Goal: Task Accomplishment & Management: Use online tool/utility

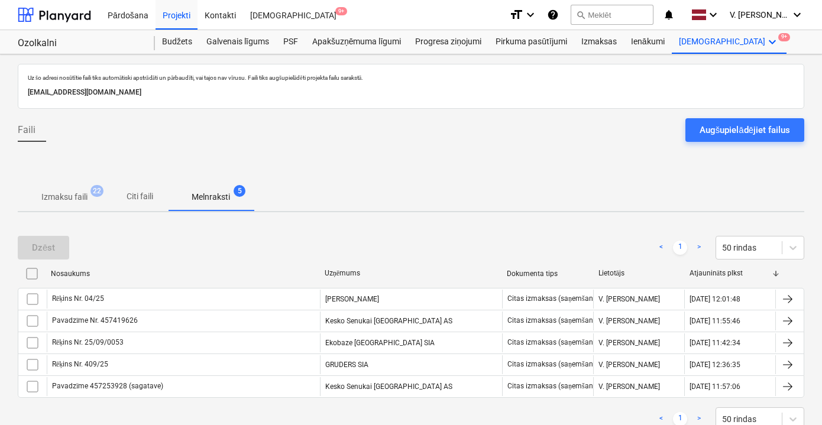
scroll to position [15, 0]
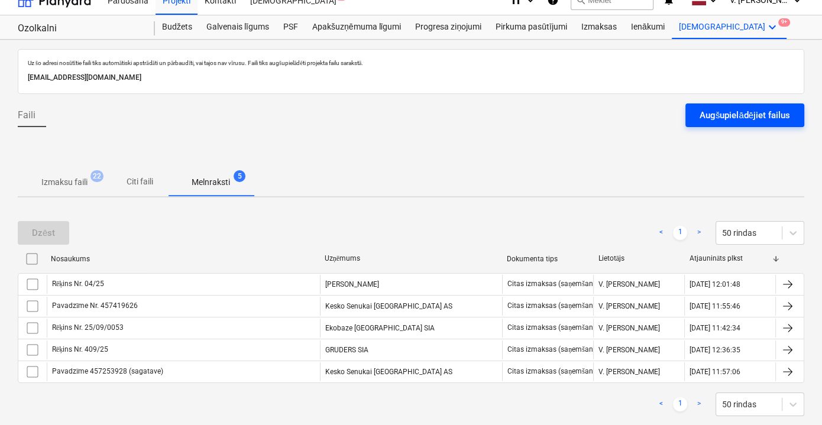
click at [758, 113] on div "Augšupielādējiet failus" at bounding box center [745, 115] width 91 height 15
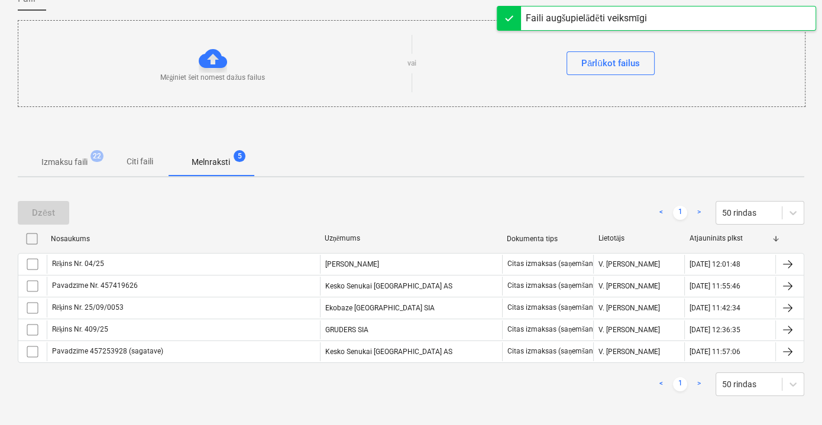
scroll to position [133, 0]
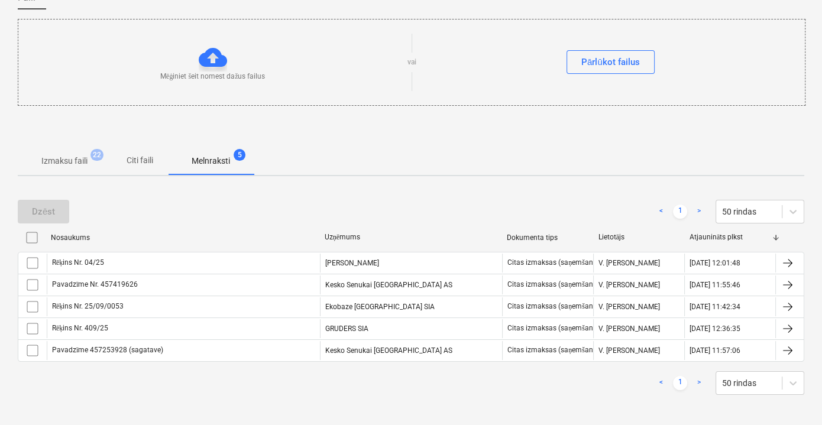
click at [153, 160] on p "Citi faili" at bounding box center [139, 160] width 28 height 12
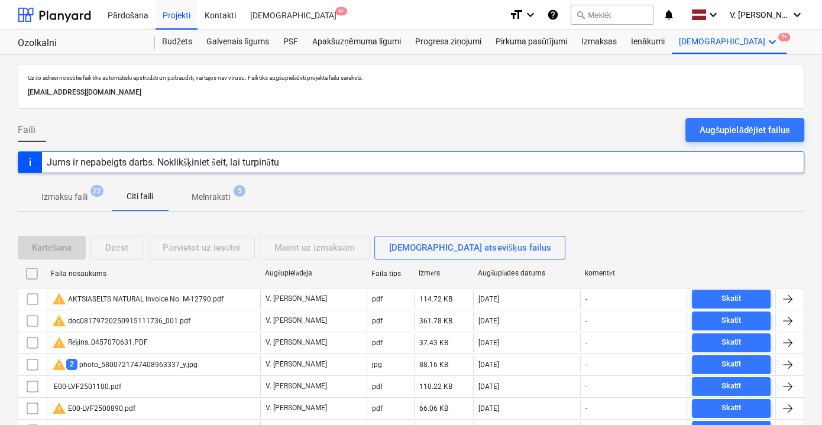
click at [201, 200] on p "Melnraksti" at bounding box center [211, 197] width 38 height 12
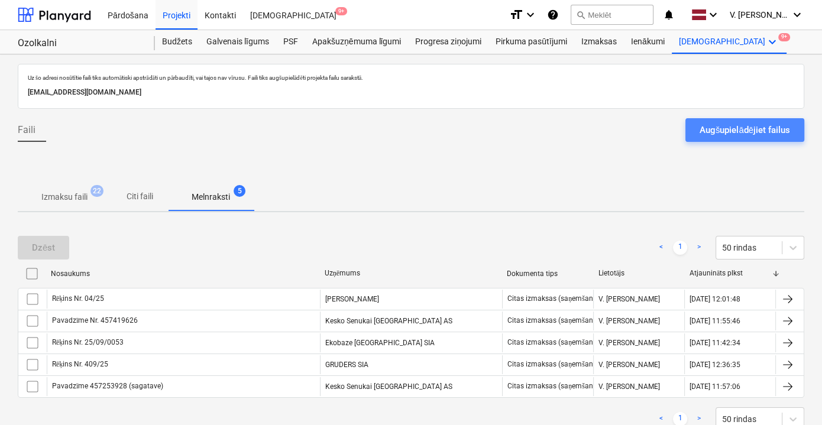
click at [724, 130] on div "Augšupielādējiet failus" at bounding box center [745, 129] width 91 height 15
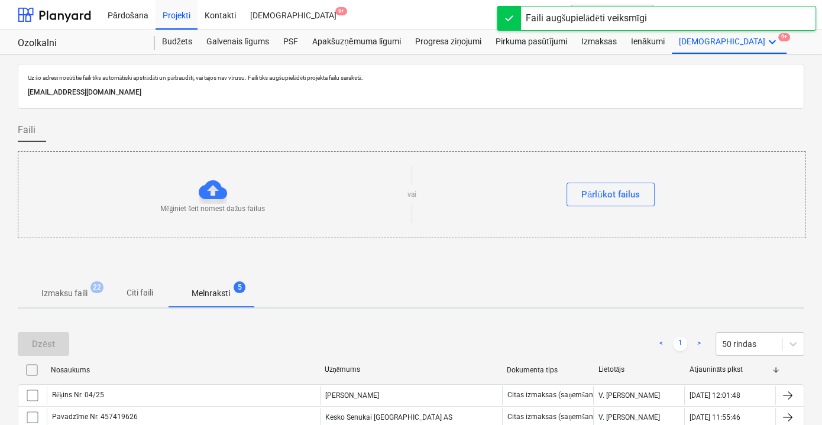
drag, startPoint x: 156, startPoint y: 293, endPoint x: 178, endPoint y: 295, distance: 22.5
click at [156, 294] on span "Citi faili" at bounding box center [139, 293] width 57 height 20
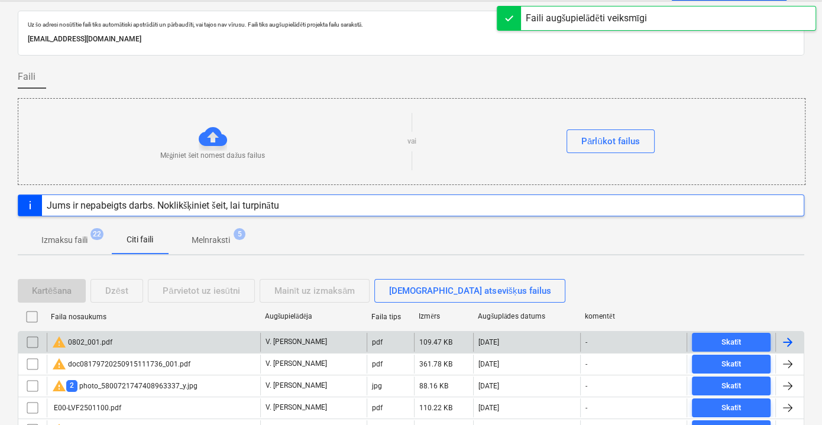
click at [194, 336] on div "warning 0802_001.pdf" at bounding box center [154, 342] width 214 height 19
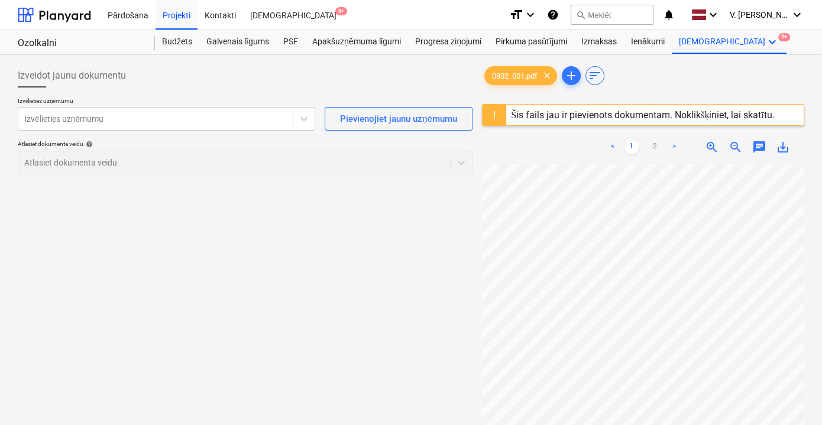
click at [532, 111] on div "Šis fails jau ir pievienots dokumentam. Noklikšķiniet, lai skatītu." at bounding box center [643, 114] width 264 height 11
drag, startPoint x: 531, startPoint y: 113, endPoint x: 515, endPoint y: 114, distance: 16.6
click at [515, 114] on div "Šis fails jau ir pievienots dokumentam. Noklikšķiniet, lai skatītu." at bounding box center [643, 114] width 264 height 11
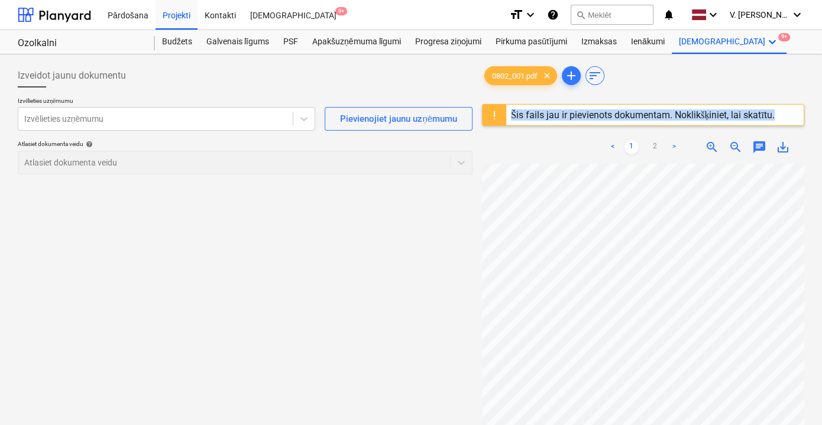
click at [515, 114] on div "Šis fails jau ir pievienots dokumentam. Noklikšķiniet, lai skatītu." at bounding box center [643, 114] width 264 height 11
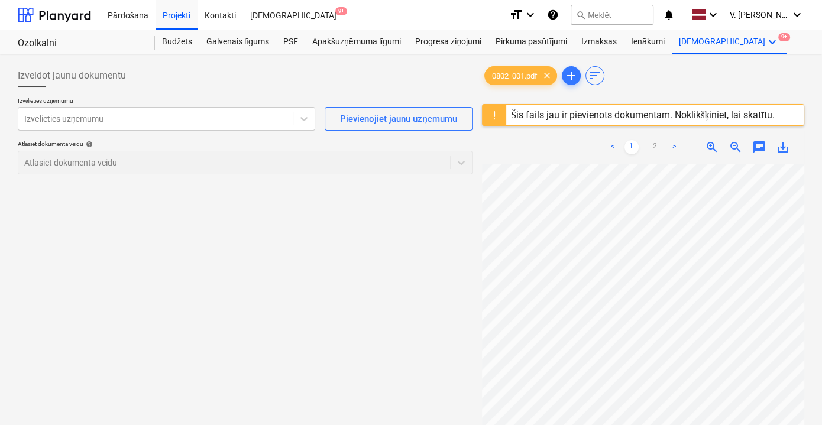
click at [484, 115] on div at bounding box center [495, 115] width 24 height 21
drag, startPoint x: 553, startPoint y: 111, endPoint x: 553, endPoint y: 125, distance: 14.2
click at [554, 125] on div "Šis fails jau ir pievienots dokumentam. Noklikšķiniet, lai skatītu." at bounding box center [642, 115] width 273 height 21
click at [553, 125] on div "Šis fails jau ir pievienots dokumentam. Noklikšķiniet, lai skatītu." at bounding box center [642, 115] width 273 height 21
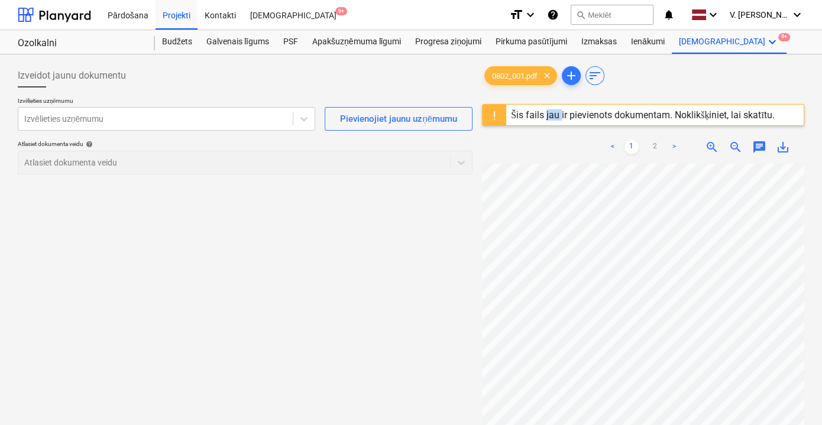
click at [551, 125] on div "Šis fails jau ir pievienots dokumentam. Noklikšķiniet, lai skatītu." at bounding box center [642, 115] width 273 height 21
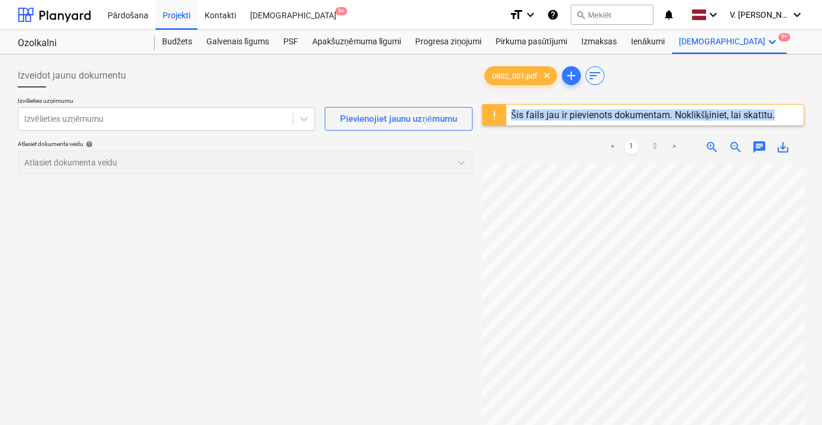
click at [551, 125] on div "Šis fails jau ir pievienots dokumentam. Noklikšķiniet, lai skatītu." at bounding box center [642, 115] width 273 height 21
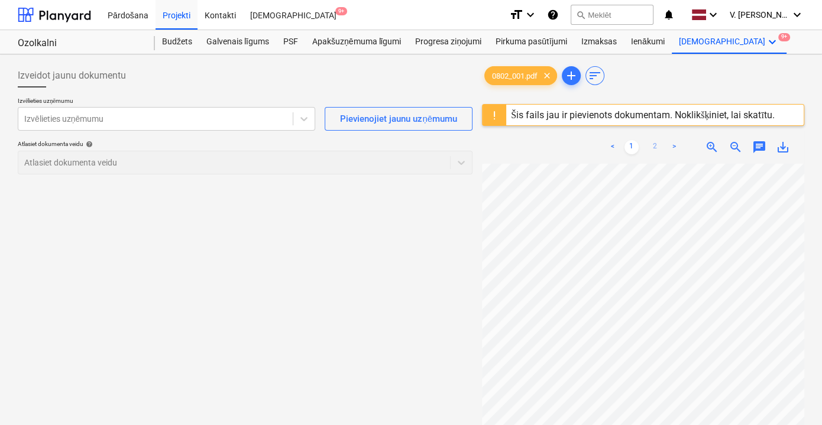
scroll to position [61, 0]
click at [653, 148] on link "2" at bounding box center [655, 147] width 14 height 14
click at [550, 118] on div "Šis fails jau ir pievienots dokumentam. Noklikšķiniet, lai skatītu." at bounding box center [643, 114] width 264 height 11
click at [552, 77] on span "clear" at bounding box center [547, 76] width 14 height 14
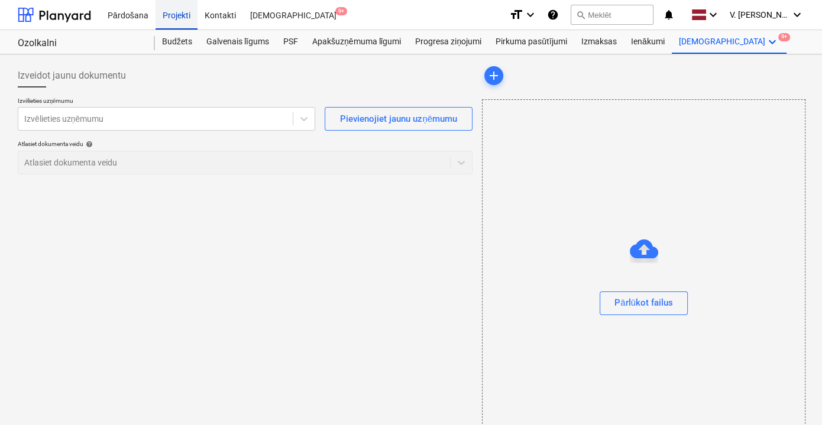
click at [181, 18] on div "Projekti" at bounding box center [177, 14] width 42 height 30
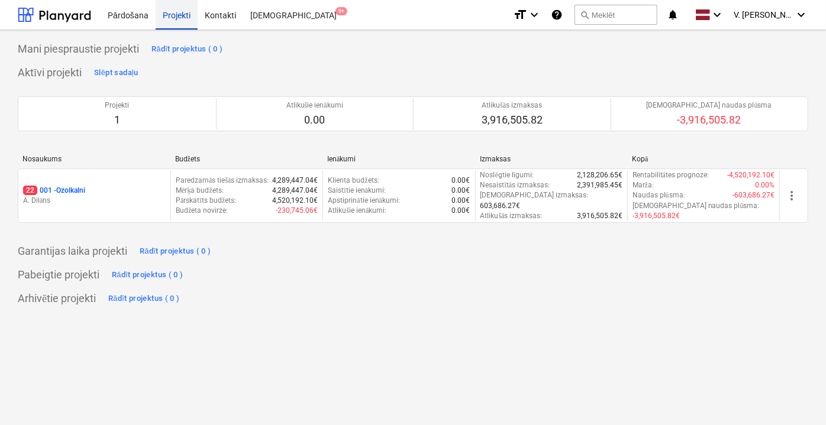
click at [217, 196] on p "Pārskatīts budžets :" at bounding box center [206, 201] width 60 height 10
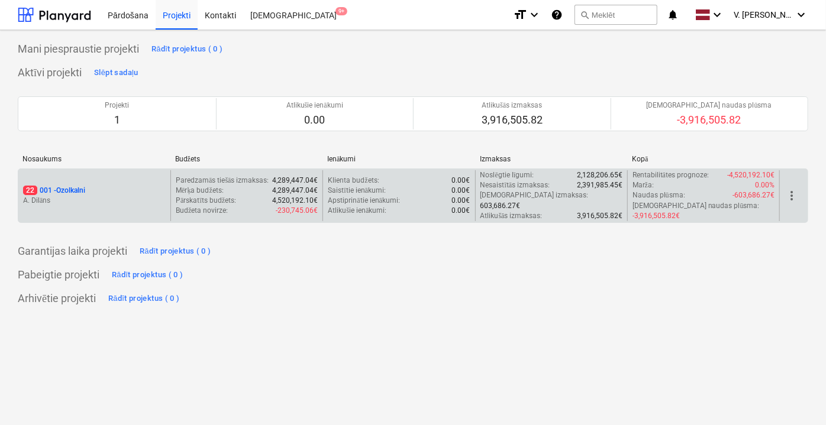
click at [67, 200] on div "22 001 - Ozolkalni A. Dilāns" at bounding box center [94, 195] width 152 height 51
click at [65, 186] on p "22 001 - Ozolkalni" at bounding box center [54, 191] width 62 height 10
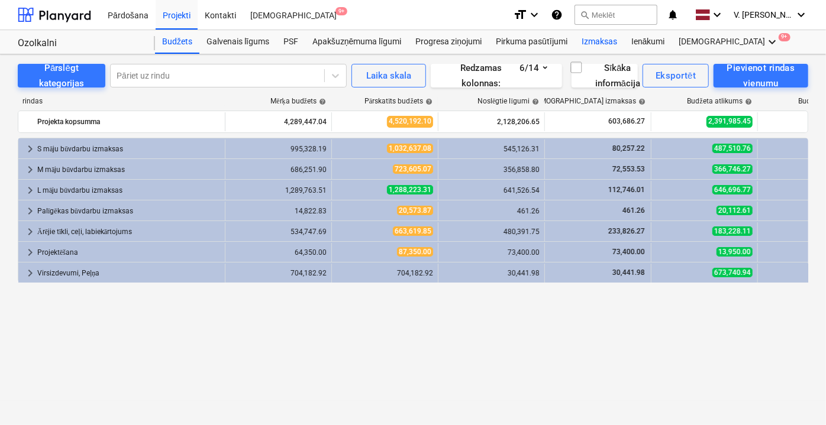
click at [595, 36] on div "Izmaksas" at bounding box center [599, 42] width 50 height 24
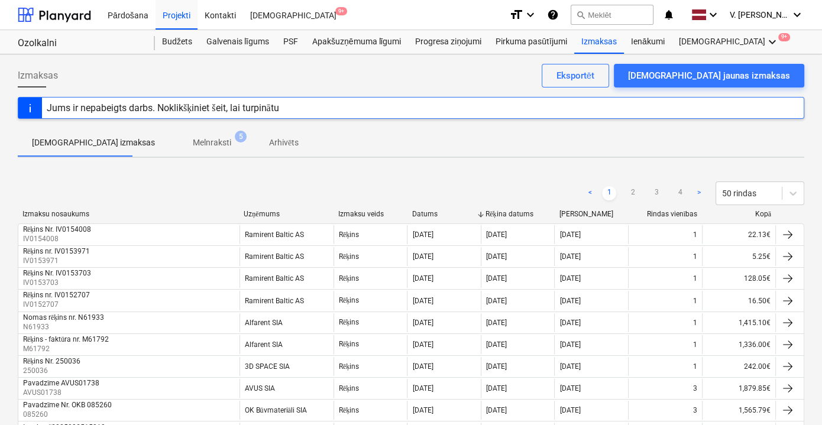
click at [193, 142] on p "Melnraksti" at bounding box center [212, 143] width 38 height 12
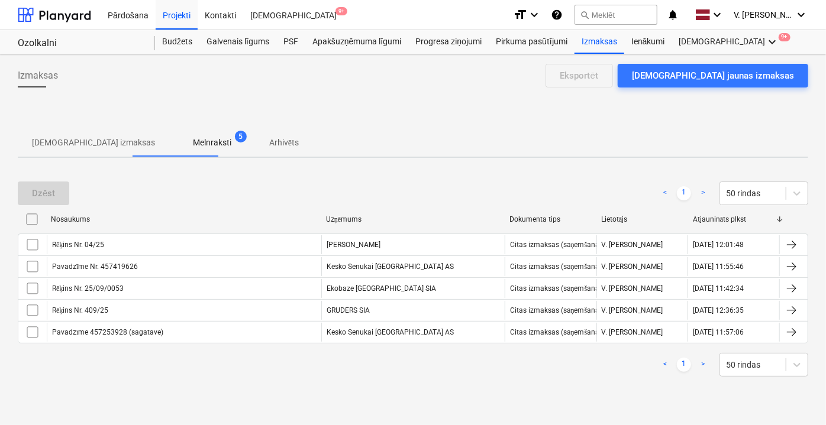
click at [87, 145] on p "Apstiprinātas izmaksas" at bounding box center [93, 143] width 123 height 12
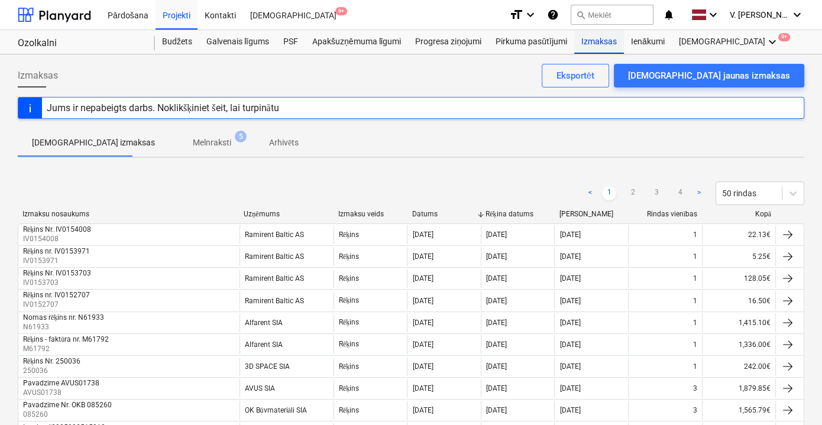
click at [597, 47] on div "Izmaksas" at bounding box center [599, 42] width 50 height 24
click at [193, 148] on p "Melnraksti" at bounding box center [212, 143] width 38 height 12
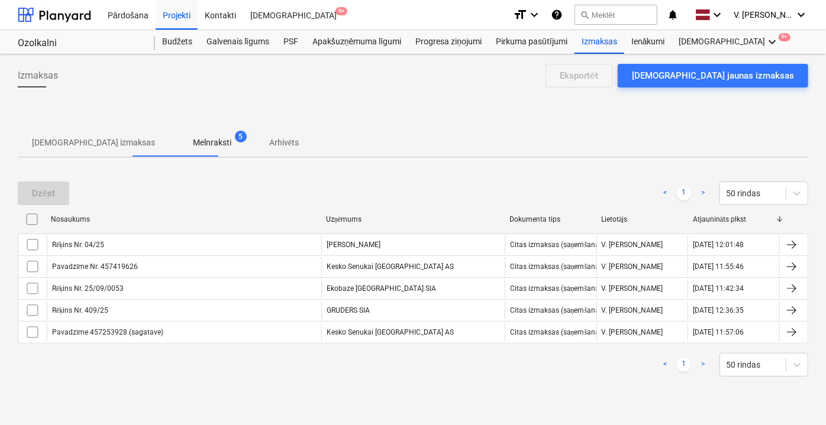
click at [264, 138] on span "Arhivēts" at bounding box center [284, 143] width 58 height 20
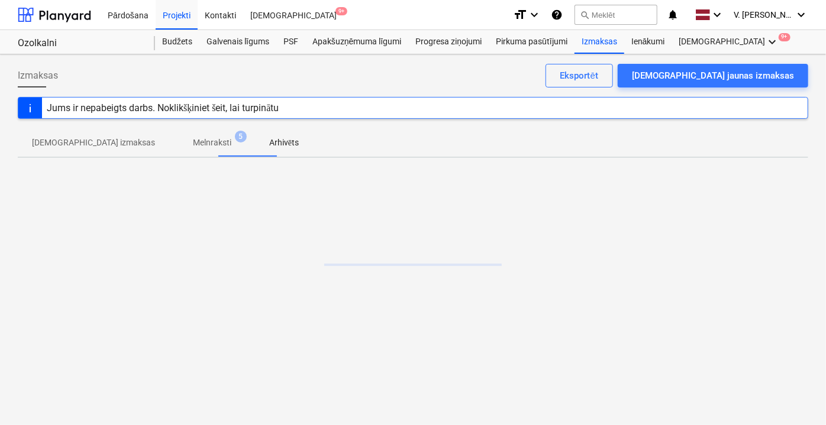
click at [235, 142] on span "5" at bounding box center [241, 137] width 12 height 12
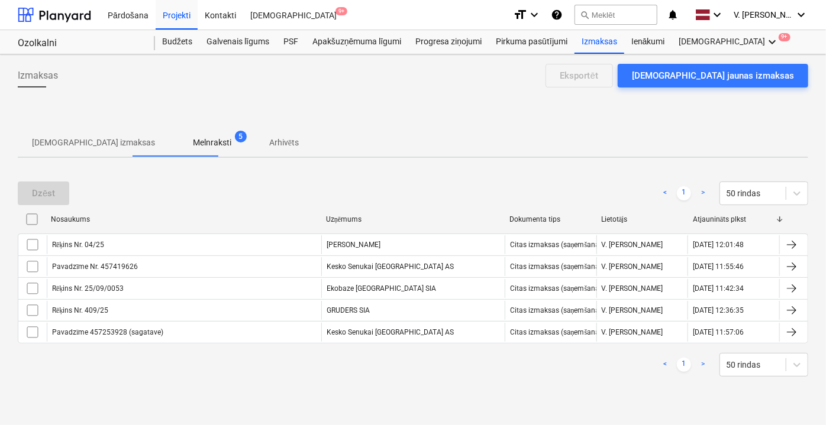
click at [105, 151] on span "Apstiprinātas izmaksas" at bounding box center [93, 143] width 151 height 20
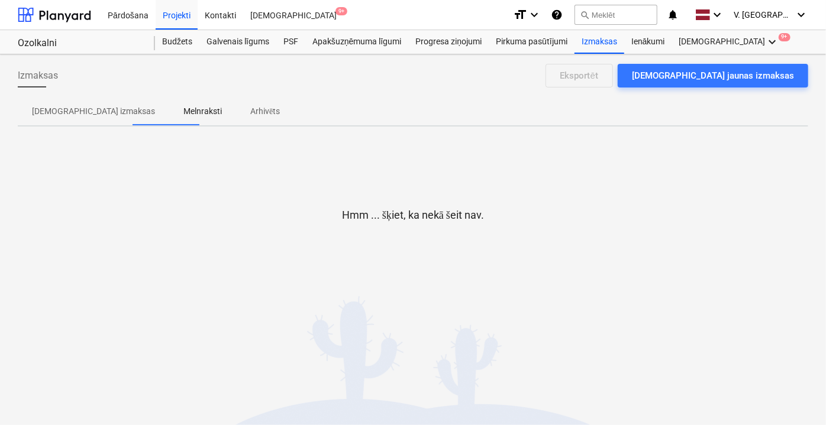
click at [250, 115] on p "Arhivēts" at bounding box center [265, 111] width 30 height 12
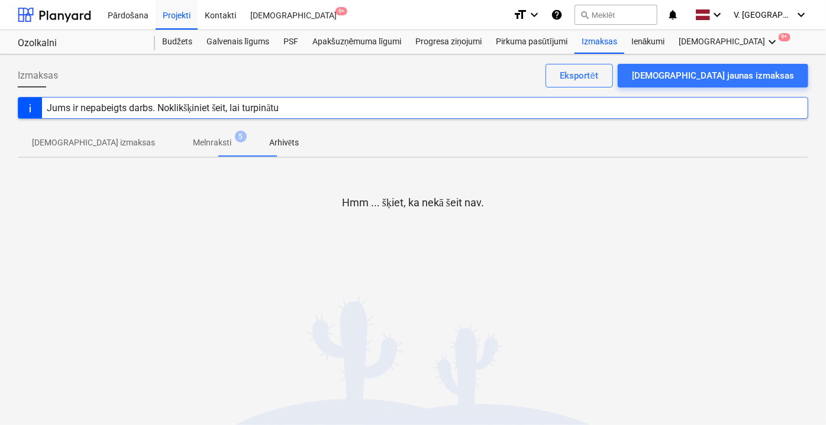
click at [193, 141] on p "Melnraksti" at bounding box center [212, 143] width 38 height 12
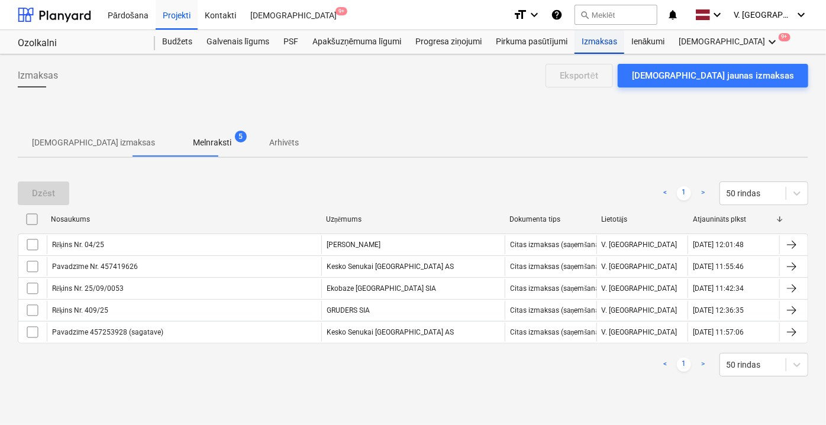
click at [597, 40] on div "Izmaksas" at bounding box center [599, 42] width 50 height 24
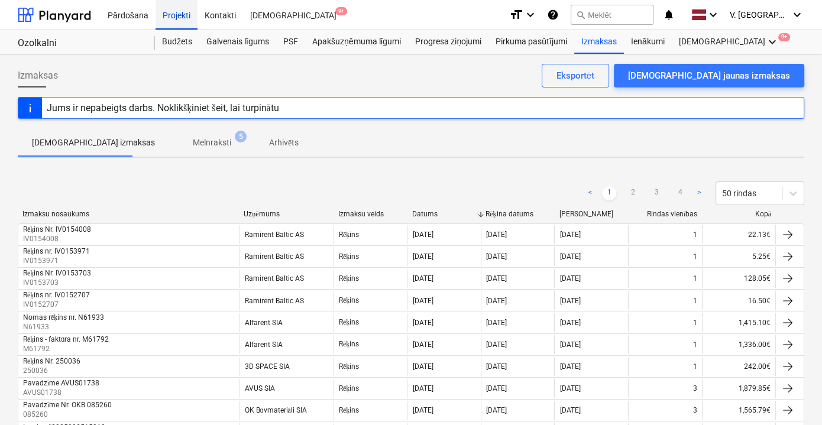
click at [176, 18] on div "Projekti" at bounding box center [177, 14] width 42 height 30
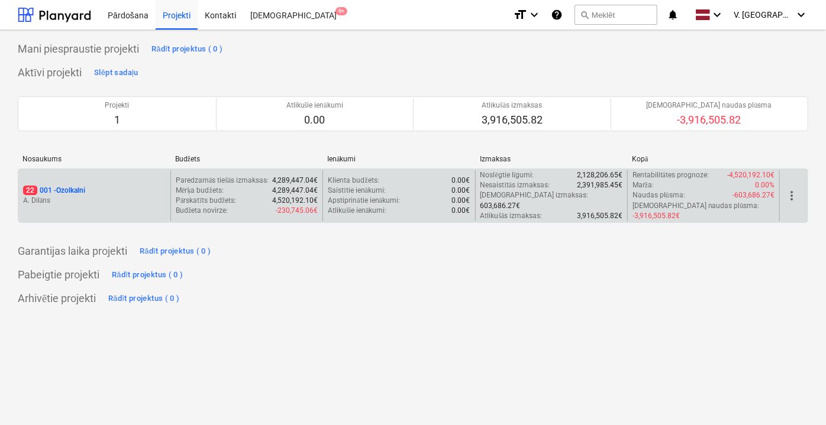
click at [109, 186] on div "22 001 - Ozolkalni" at bounding box center [94, 191] width 143 height 10
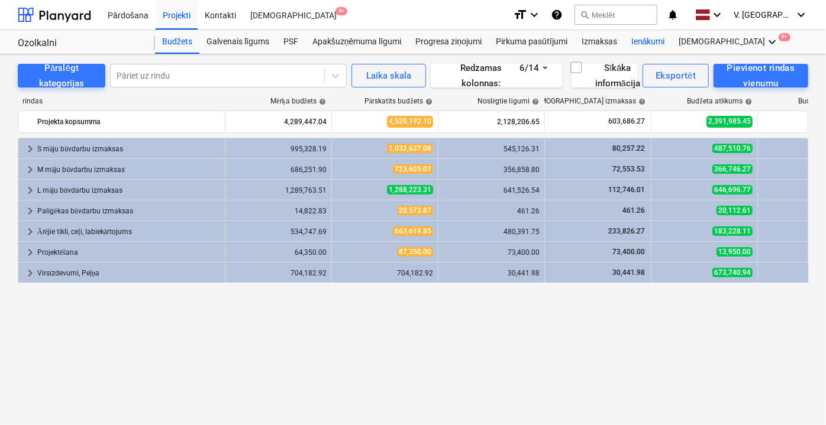
click at [659, 38] on div "Ienākumi" at bounding box center [648, 42] width 48 height 24
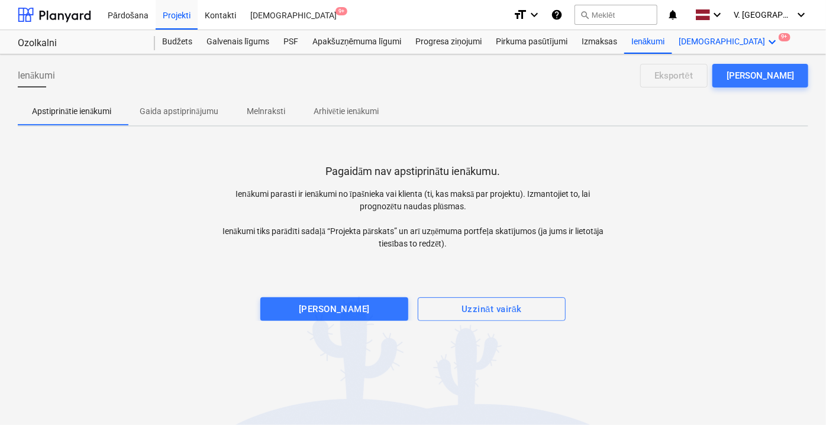
click at [691, 40] on div "Vairāk keyboard_arrow_down 9+" at bounding box center [729, 42] width 115 height 24
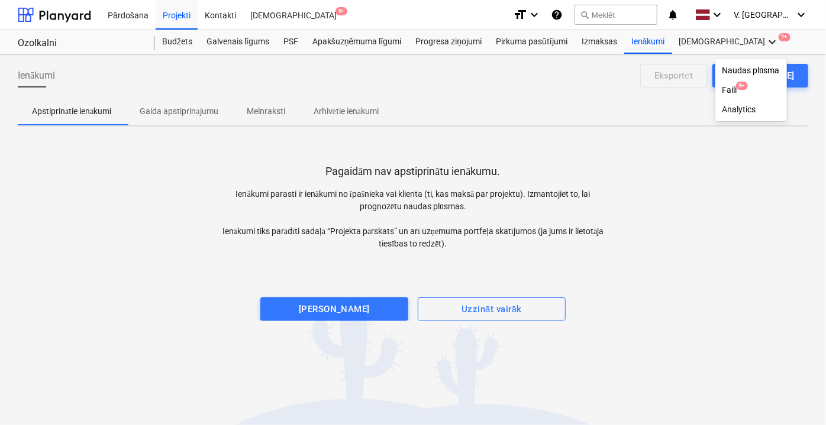
click at [722, 88] on div "Faili 9+" at bounding box center [750, 90] width 57 height 10
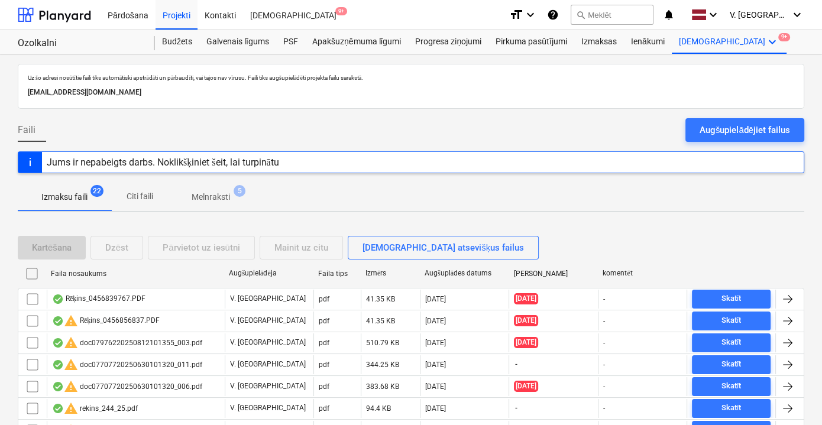
click at [116, 194] on span "Citi faili" at bounding box center [139, 197] width 57 height 20
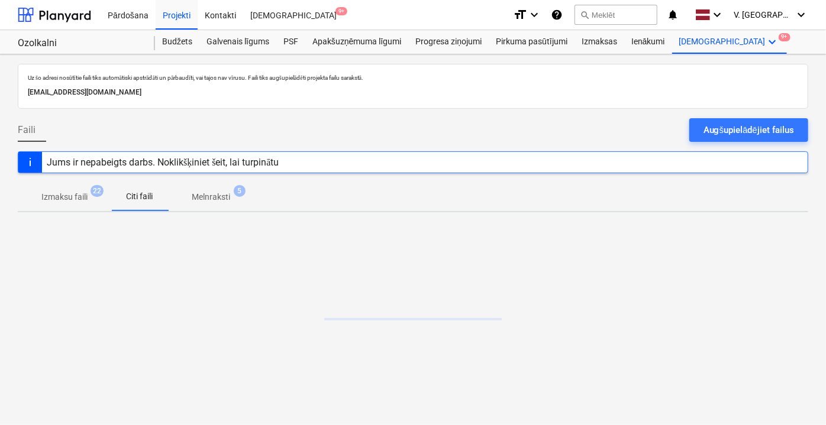
click at [161, 193] on span "Citi faili" at bounding box center [139, 197] width 57 height 20
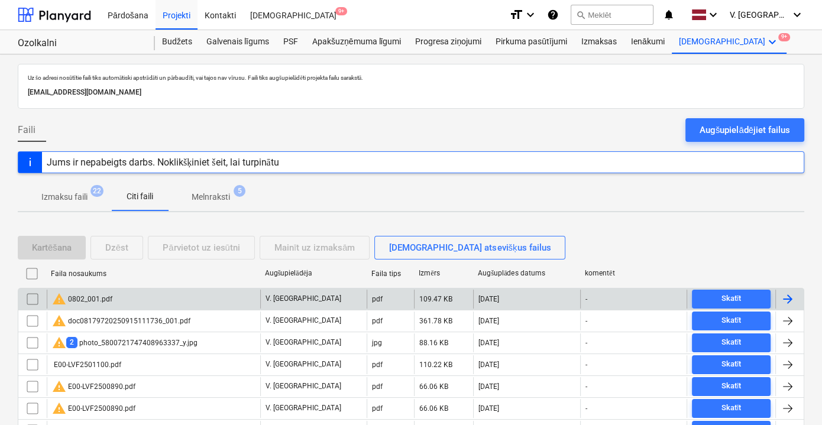
click at [179, 292] on div "warning 0802_001.pdf" at bounding box center [154, 299] width 214 height 19
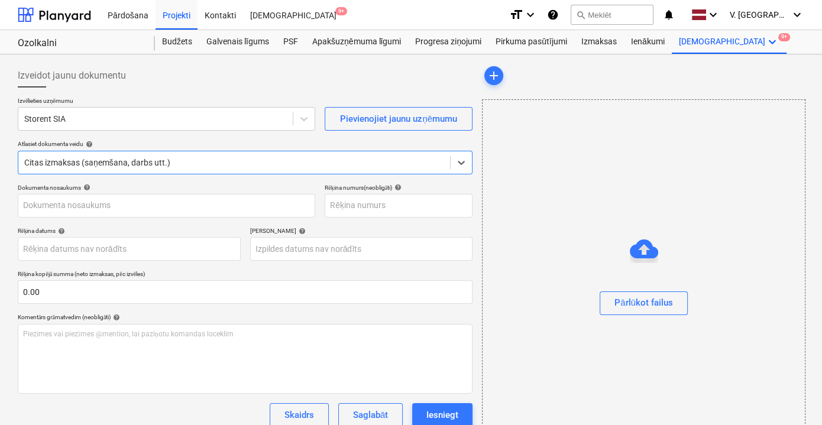
type input "40103164284"
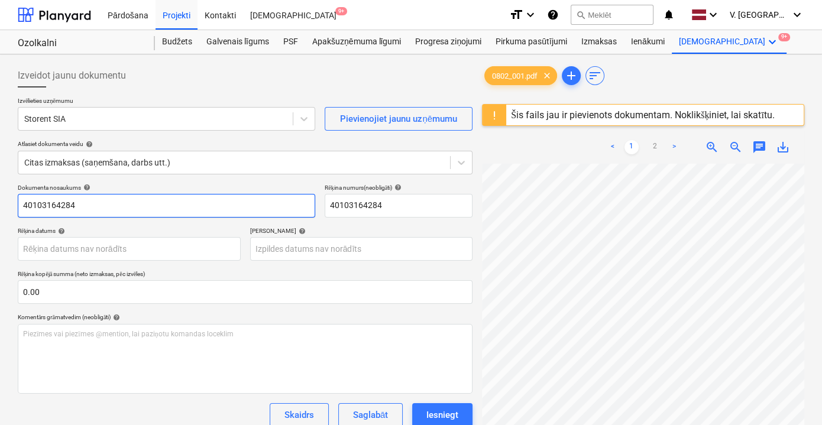
click at [144, 211] on input "40103164284" at bounding box center [167, 206] width 298 height 24
drag, startPoint x: 56, startPoint y: 208, endPoint x: 49, endPoint y: 206, distance: 7.8
click at [49, 206] on input "Rēķins INV0951902" at bounding box center [167, 206] width 298 height 24
type input "Rēķins INV0951902"
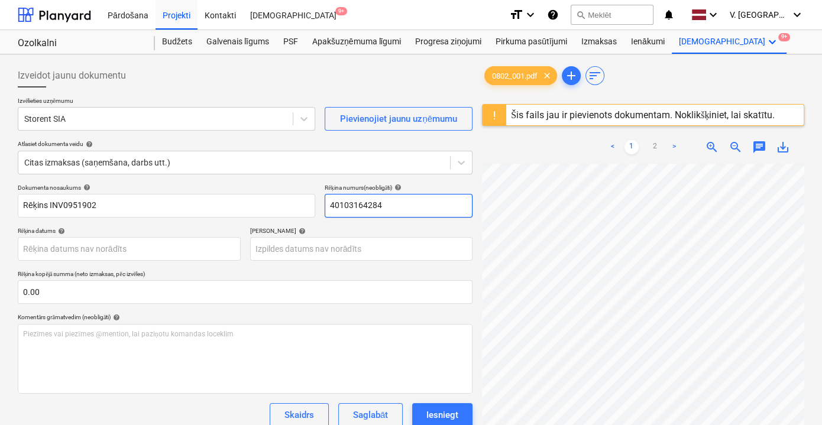
click at [383, 200] on input "40103164284" at bounding box center [399, 206] width 148 height 24
click at [382, 201] on input "40103164284" at bounding box center [399, 206] width 148 height 24
paste input "INV0951902"
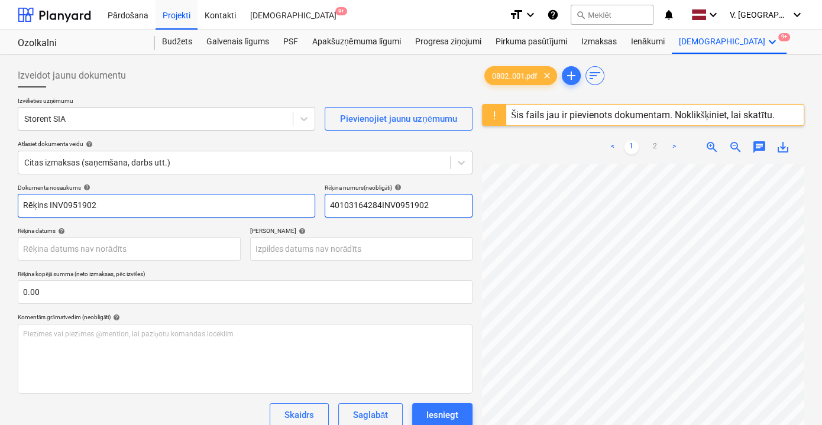
drag, startPoint x: 380, startPoint y: 203, endPoint x: 295, endPoint y: 208, distance: 85.3
click at [295, 208] on div "Dokumenta nosaukums help Rēķins INV0951902 Rēķina numurs (neobligāti) help 4010…" at bounding box center [245, 201] width 455 height 34
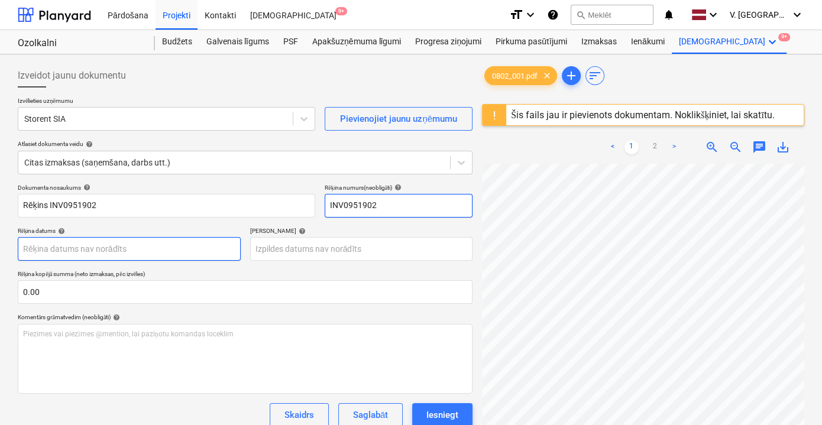
type input "INV0951902"
click at [137, 249] on body "Pārdošana Projekti Kontakti Iesūtne 9+ format_size keyboard_arrow_down help sea…" at bounding box center [411, 212] width 822 height 425
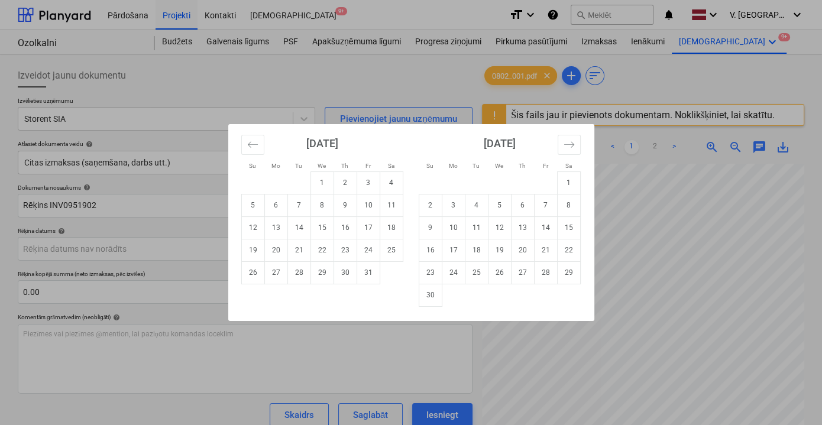
drag, startPoint x: 137, startPoint y: 250, endPoint x: 293, endPoint y: 146, distance: 187.4
click at [256, 143] on icon "Move backward to switch to the previous month." at bounding box center [252, 144] width 11 height 11
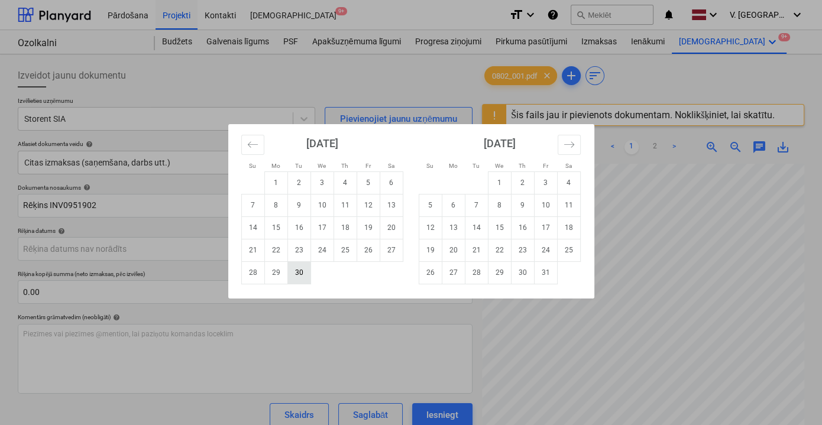
click at [302, 272] on td "30" at bounding box center [298, 272] width 23 height 22
type input "30 Sep 2025"
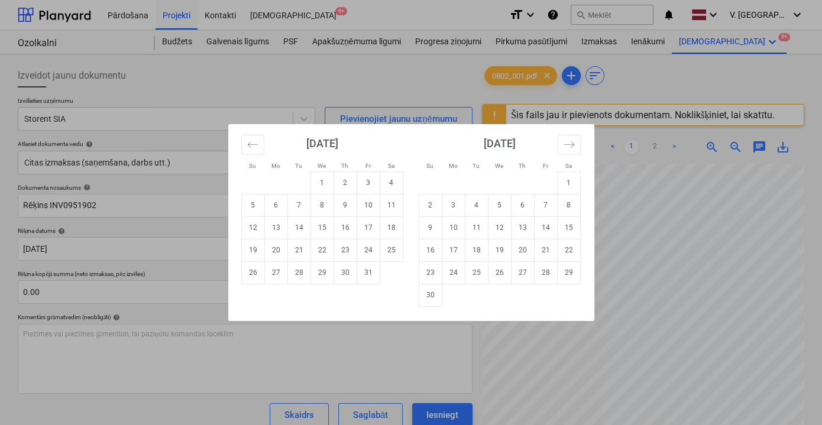
click at [350, 252] on body "Pārdošana Projekti Kontakti Iesūtne 9+ format_size keyboard_arrow_down help sea…" at bounding box center [411, 212] width 822 height 425
click at [544, 225] on td "14" at bounding box center [545, 227] width 23 height 22
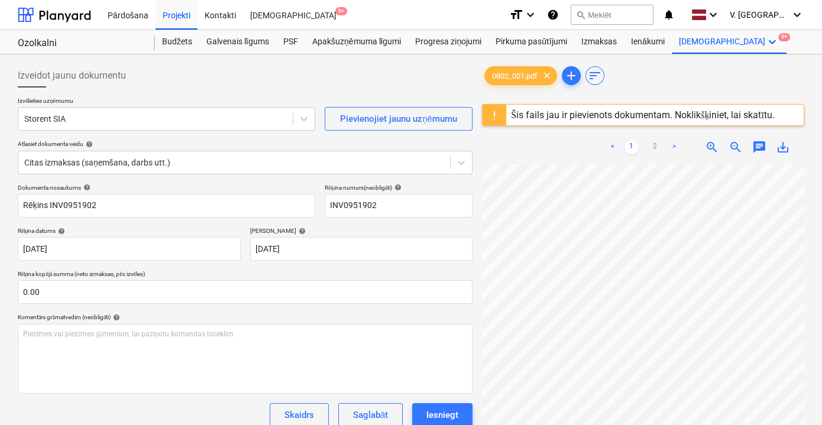
type input "14 Nov 2025"
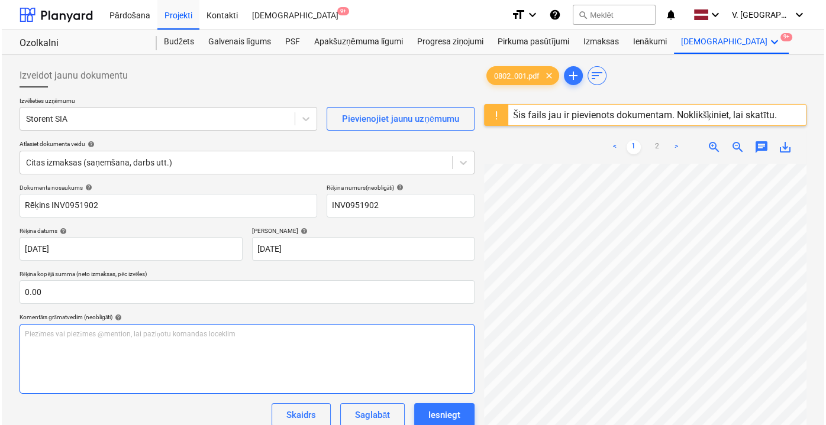
scroll to position [107, 0]
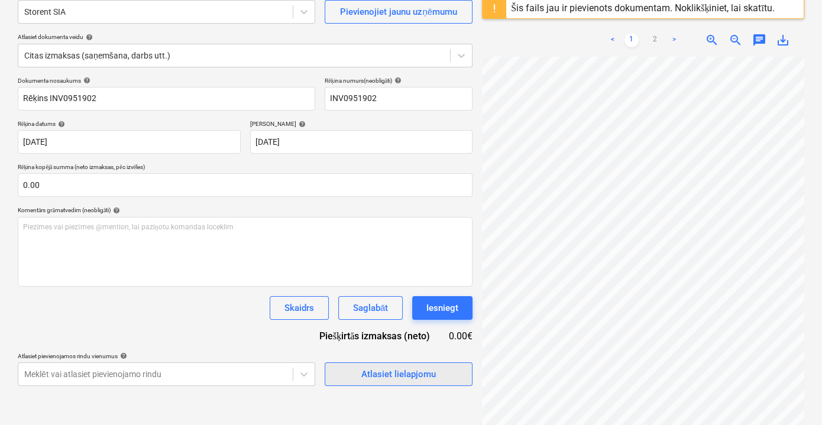
click at [380, 377] on div "Atlasiet lielapjomu" at bounding box center [398, 374] width 75 height 15
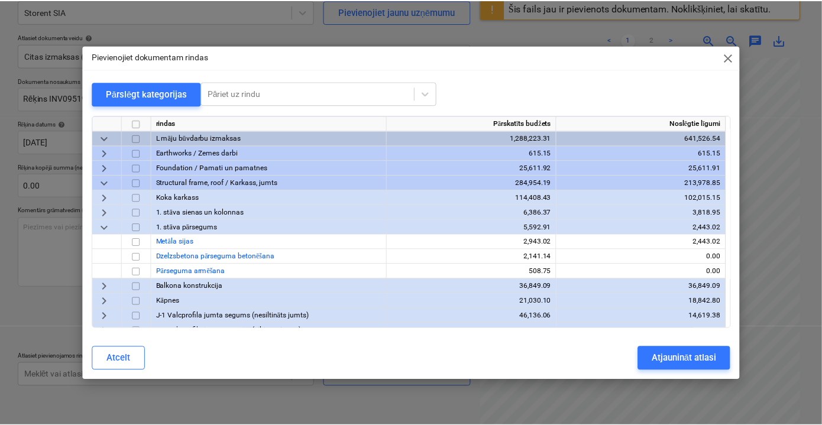
scroll to position [778, 0]
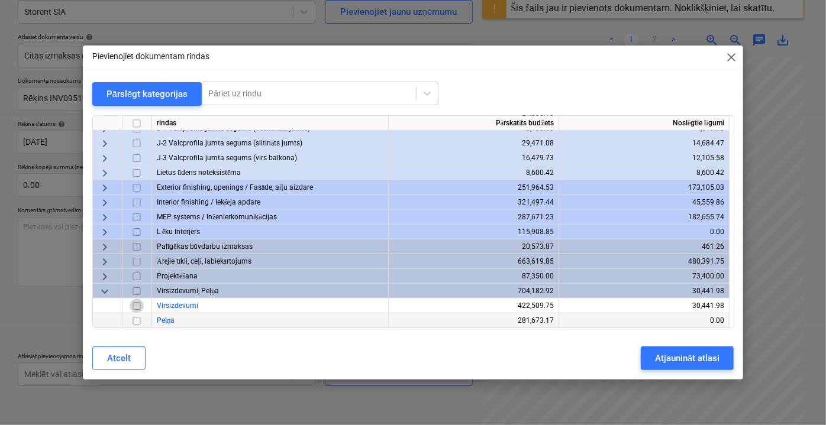
click at [138, 307] on input "checkbox" at bounding box center [137, 306] width 14 height 14
click at [680, 352] on div "Atjaunināt atlasi" at bounding box center [687, 358] width 64 height 15
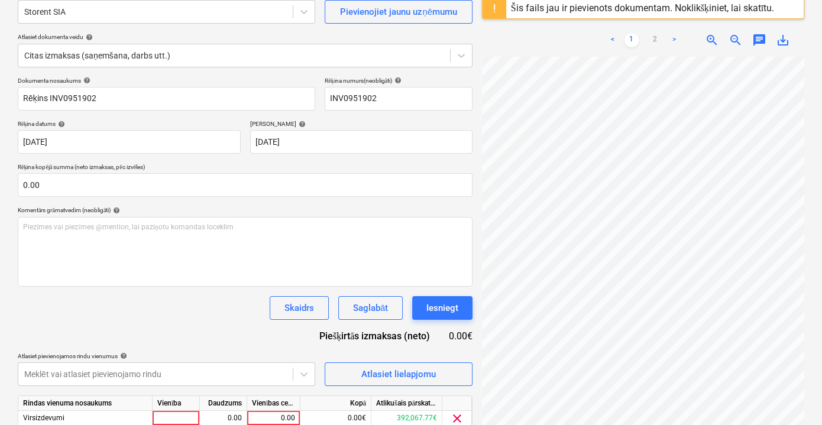
scroll to position [155, 0]
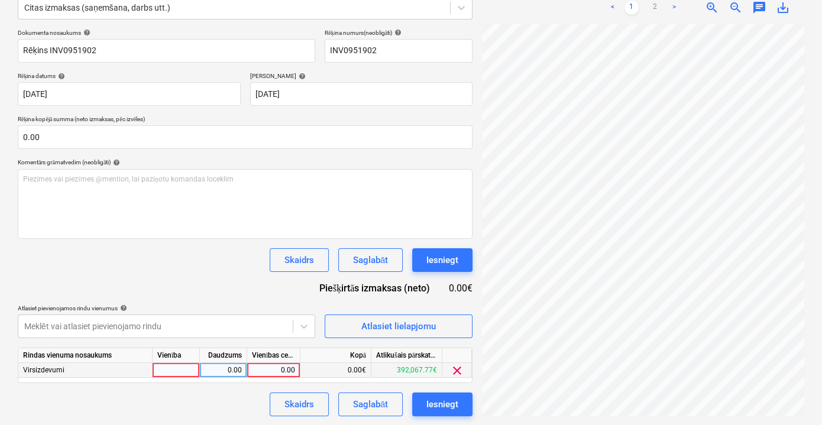
click at [290, 369] on div "0.00" at bounding box center [273, 370] width 43 height 15
type input "990"
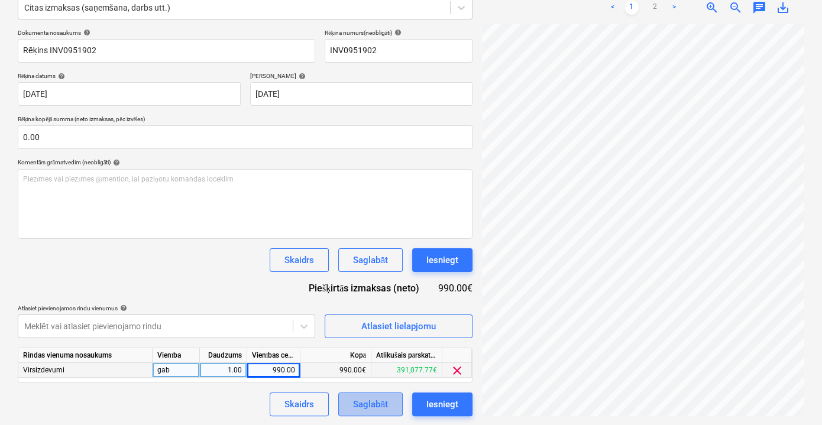
click at [370, 405] on div "Saglabāt" at bounding box center [370, 404] width 35 height 15
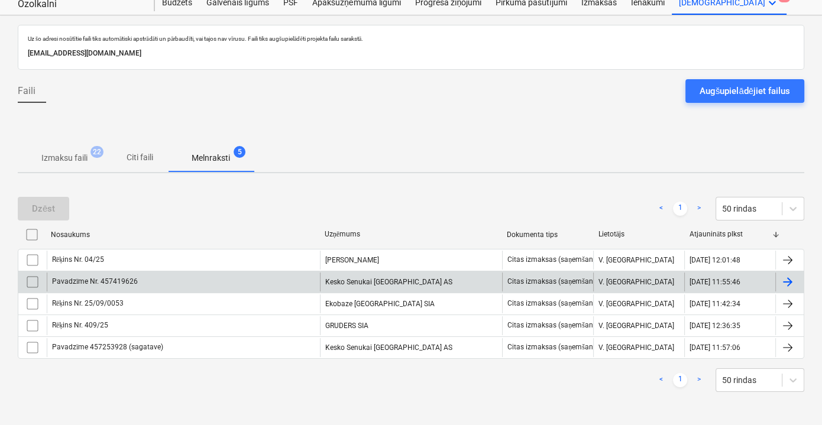
scroll to position [37, 0]
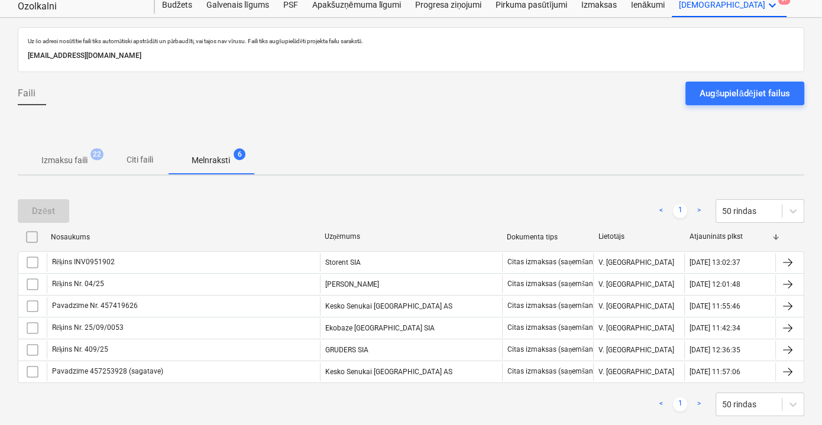
click at [732, 101] on button "Augšupielādējiet failus" at bounding box center [745, 94] width 119 height 24
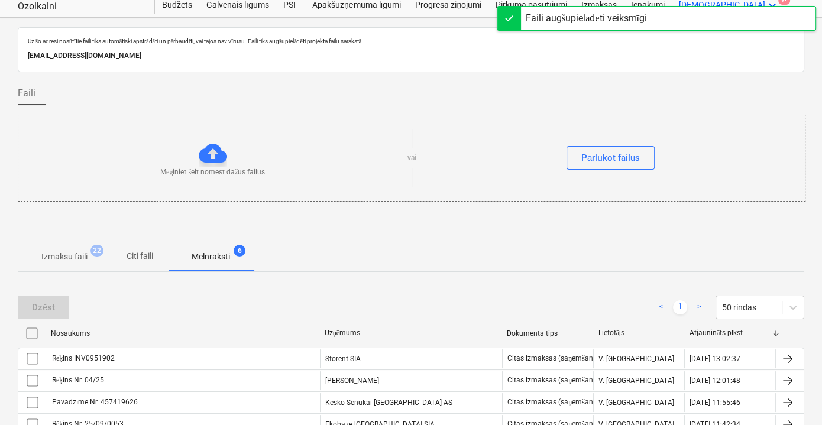
click at [157, 250] on span "Citi faili" at bounding box center [139, 257] width 57 height 20
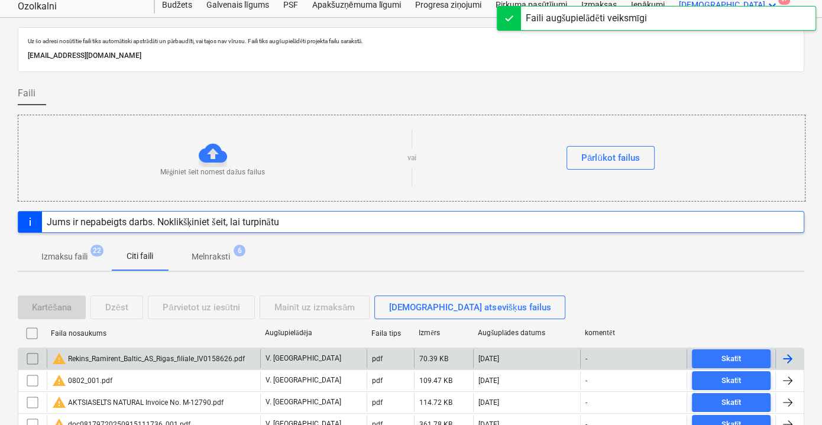
click at [195, 363] on div "warning Rekins_Ramirent_Baltic_AS_Rigas_filiale_IV0158626.pdf" at bounding box center [148, 359] width 193 height 14
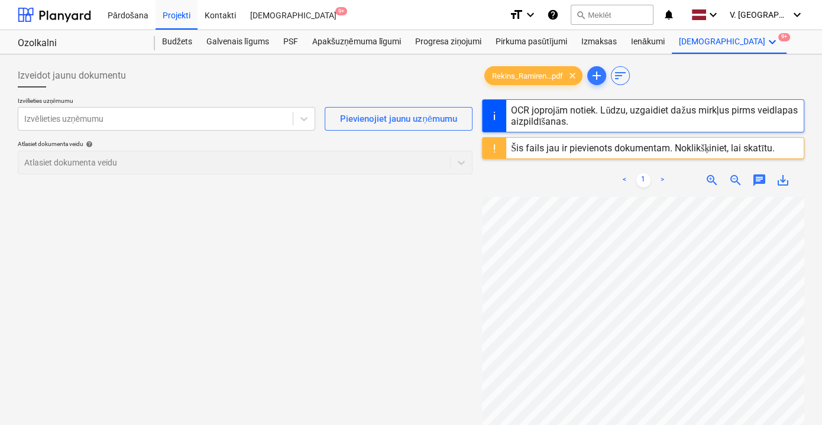
scroll to position [53, 0]
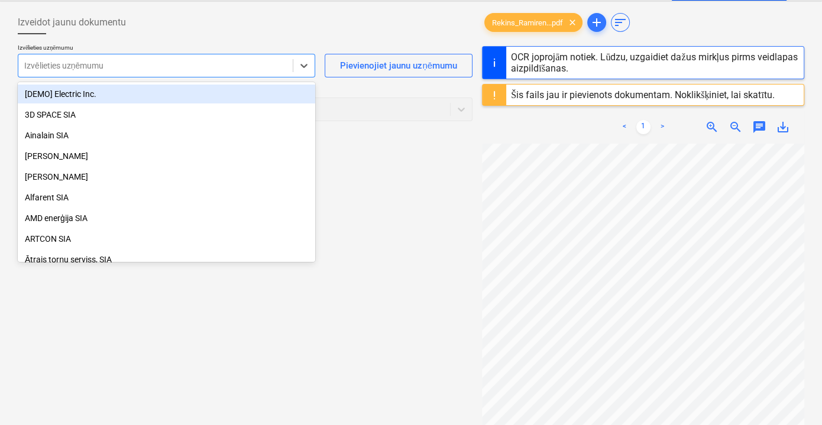
click at [146, 72] on div "Izvēlieties uzņēmumu" at bounding box center [155, 65] width 274 height 17
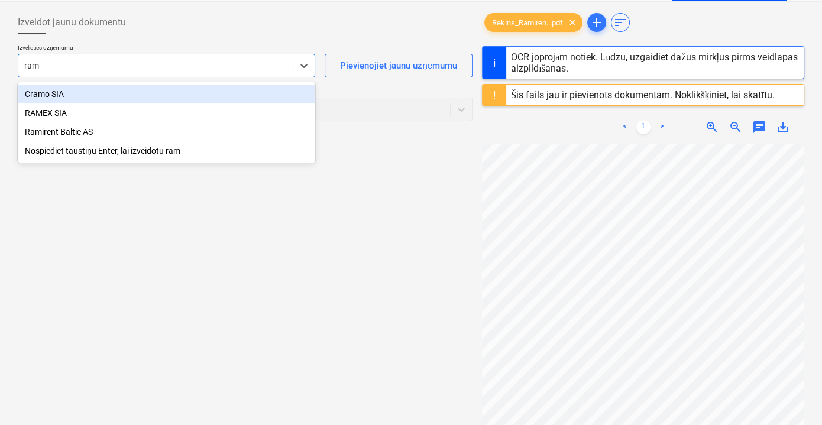
type input "rami"
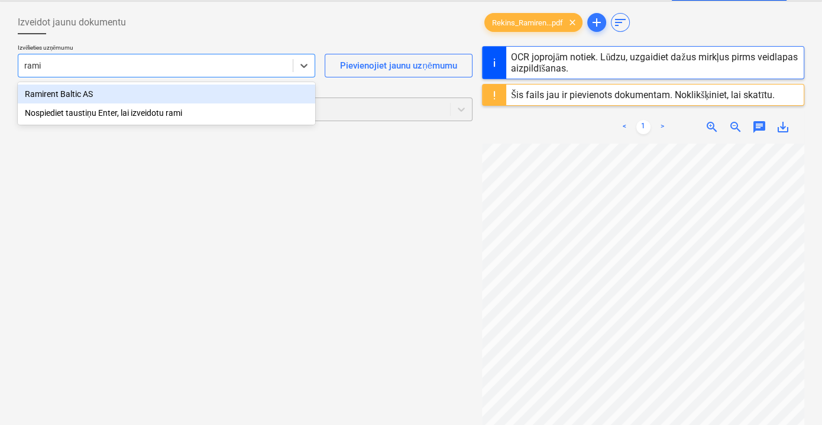
click at [126, 91] on div "Ramirent Baltic AS" at bounding box center [167, 94] width 298 height 19
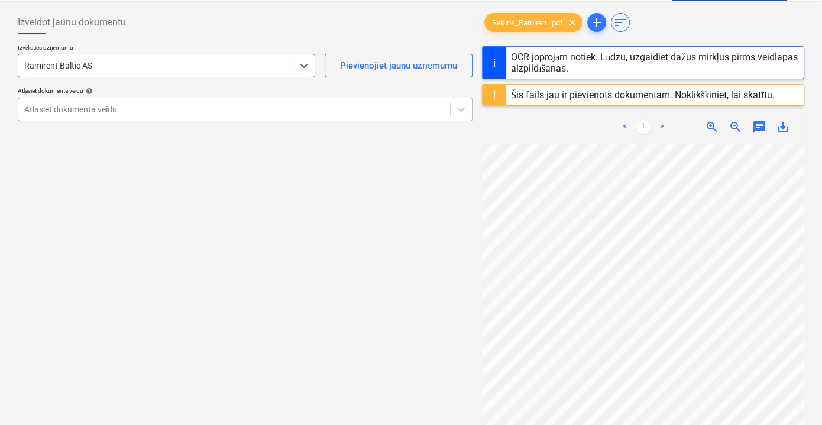
click at [162, 110] on div at bounding box center [234, 110] width 420 height 12
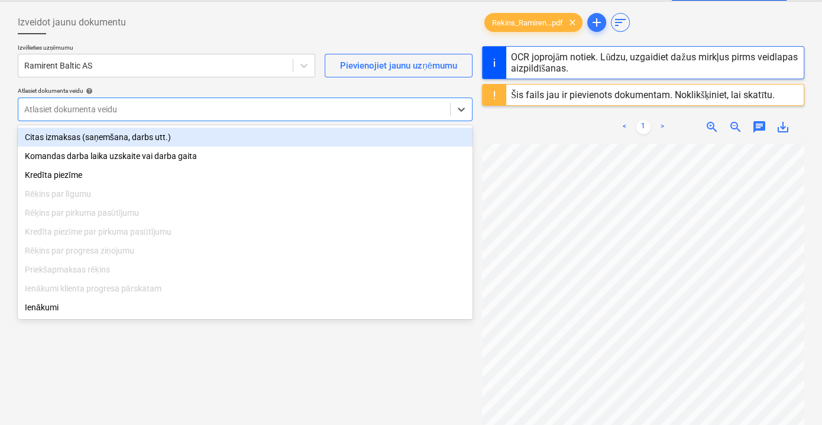
click at [160, 138] on div "Citas izmaksas (saņemšana, darbs utt.)" at bounding box center [245, 137] width 455 height 19
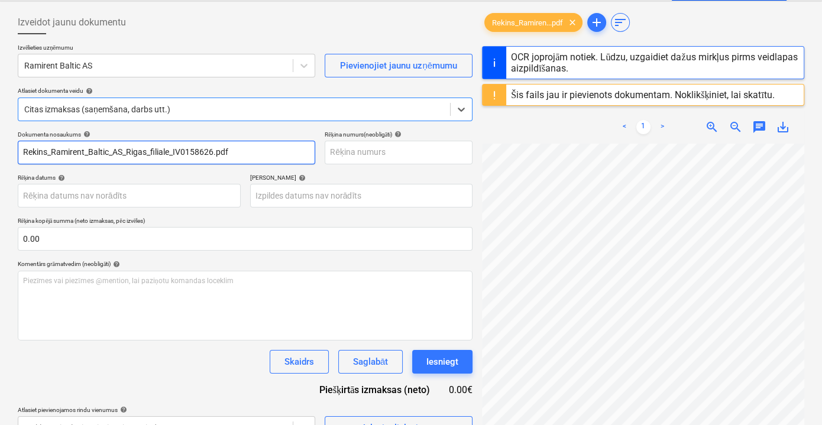
click at [205, 153] on input "Rekins_Ramirent_Baltic_AS_Rigas_filiale_IV0158626.pdf" at bounding box center [167, 153] width 298 height 24
type input "IV0158626"
type input "30 Sep 2025"
type input "15 Oct 2025"
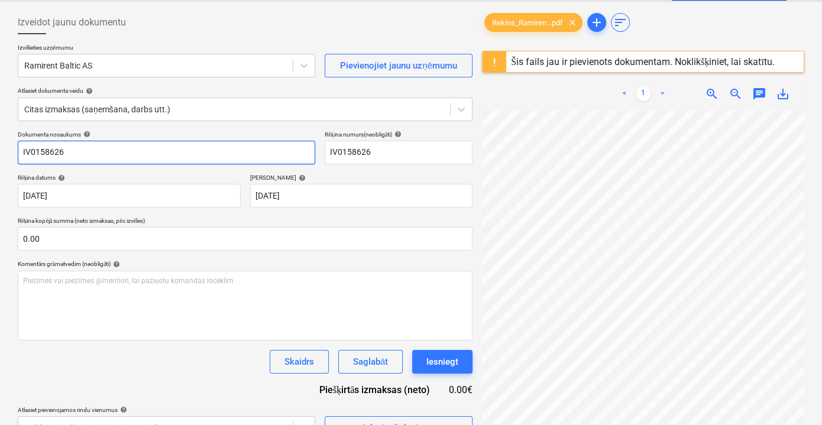
click at [205, 153] on input "IV0158626" at bounding box center [167, 153] width 298 height 24
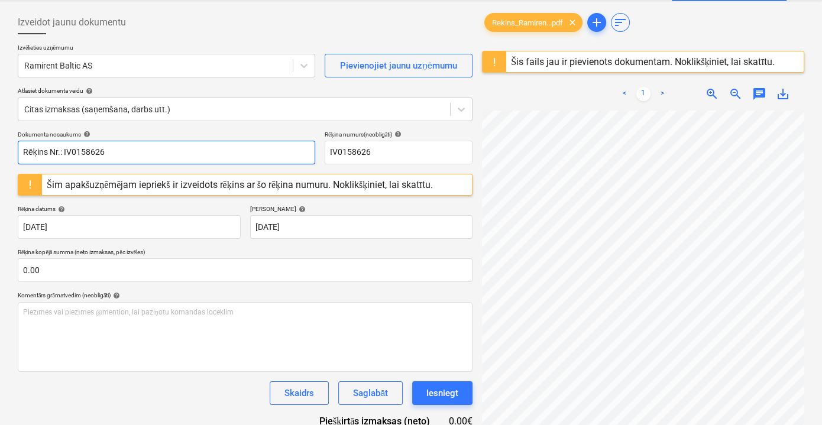
drag, startPoint x: 80, startPoint y: 146, endPoint x: 64, endPoint y: 148, distance: 16.2
click at [64, 148] on input "Rēķins Nr.: IV0158626" at bounding box center [167, 153] width 298 height 24
type input "Rēķins Nr.: IV0158626"
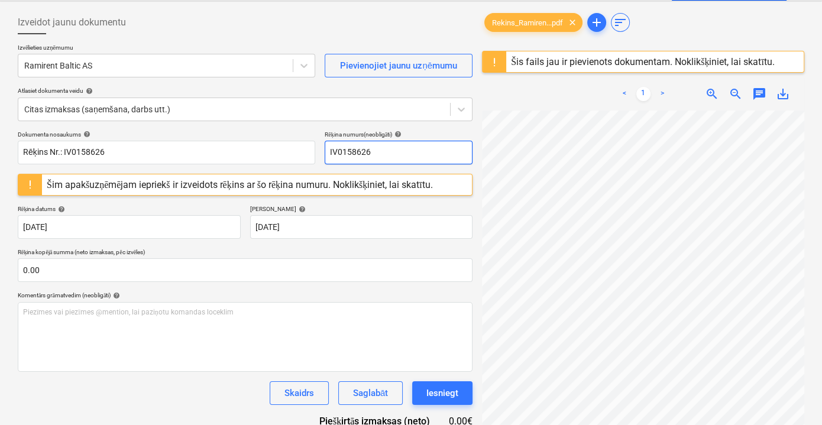
click at [400, 147] on input "IV0158626" at bounding box center [399, 153] width 148 height 24
click at [358, 206] on div "Termiņš help" at bounding box center [361, 209] width 223 height 8
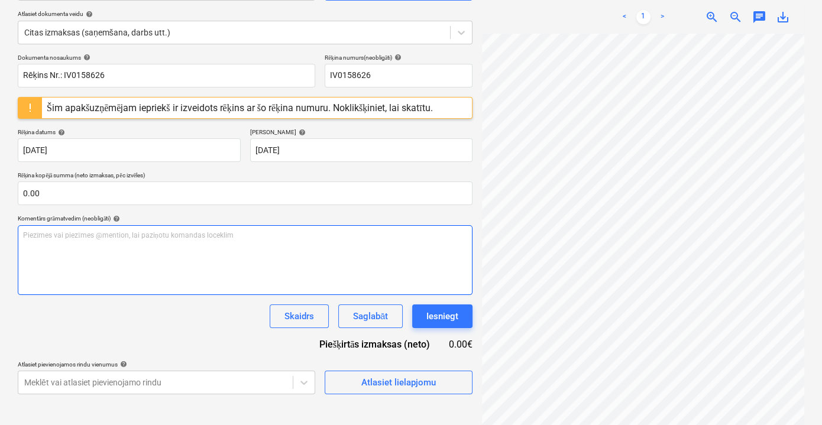
scroll to position [140, 0]
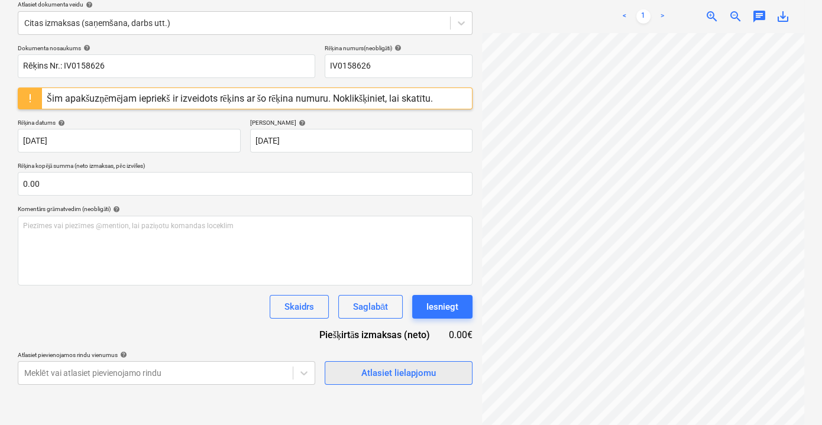
click at [377, 371] on div "Atlasiet lielapjomu" at bounding box center [398, 373] width 75 height 15
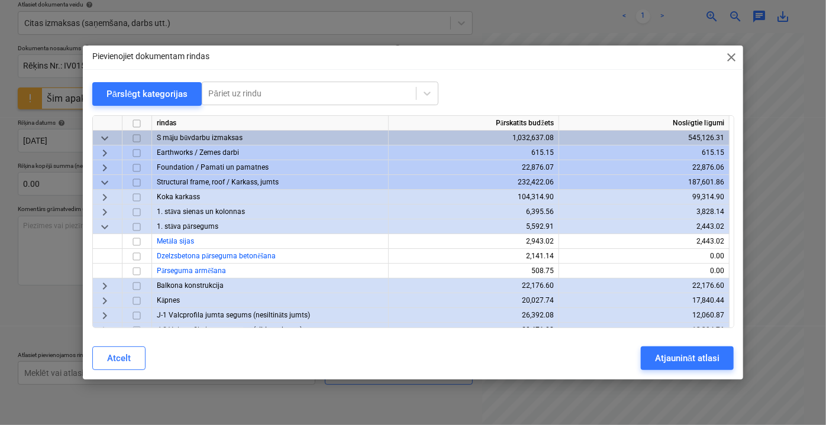
click at [107, 140] on span "keyboard_arrow_down" at bounding box center [105, 138] width 14 height 14
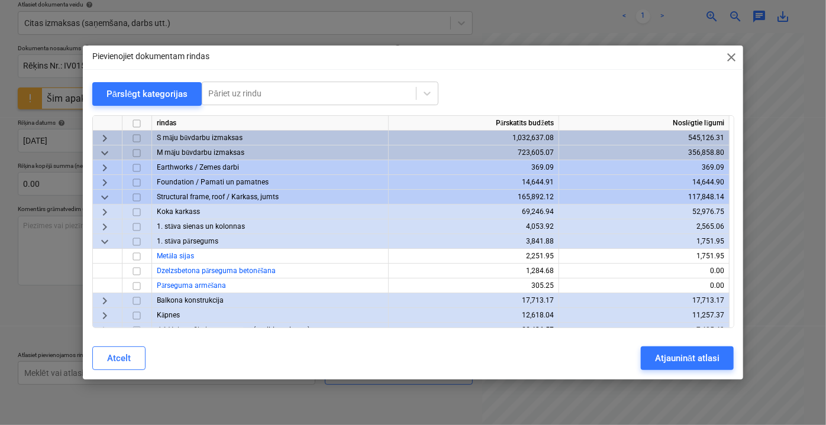
click at [104, 149] on span "keyboard_arrow_down" at bounding box center [105, 153] width 14 height 14
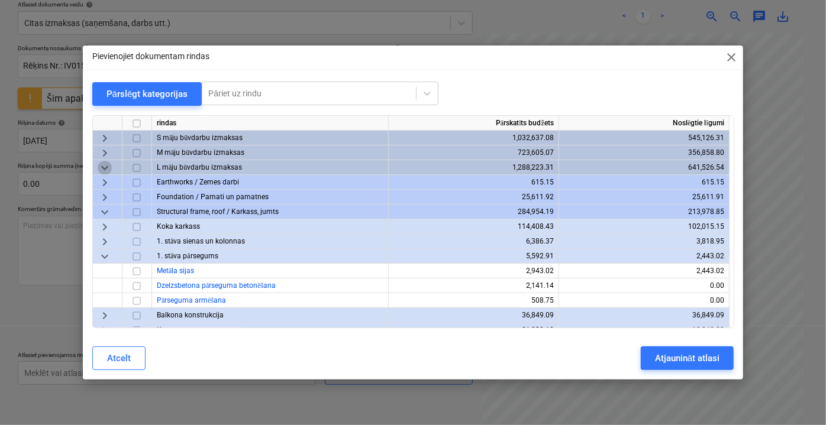
click at [104, 171] on span "keyboard_arrow_down" at bounding box center [105, 167] width 14 height 14
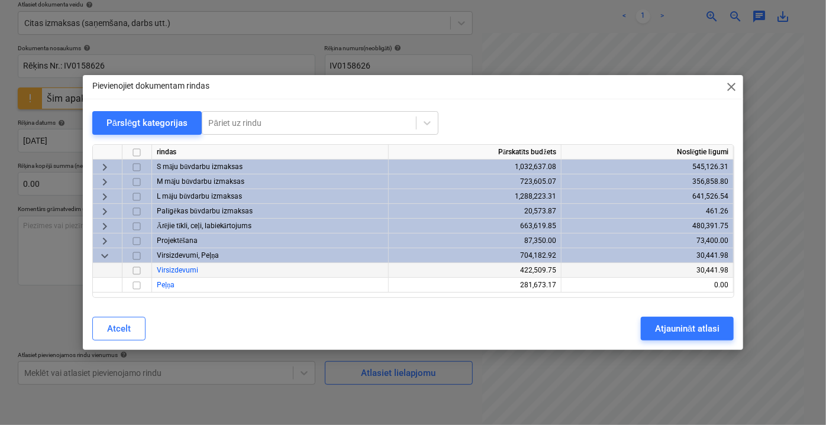
click at [137, 270] on input "checkbox" at bounding box center [137, 271] width 14 height 14
click at [668, 326] on div "Atjaunināt atlasi" at bounding box center [687, 328] width 64 height 15
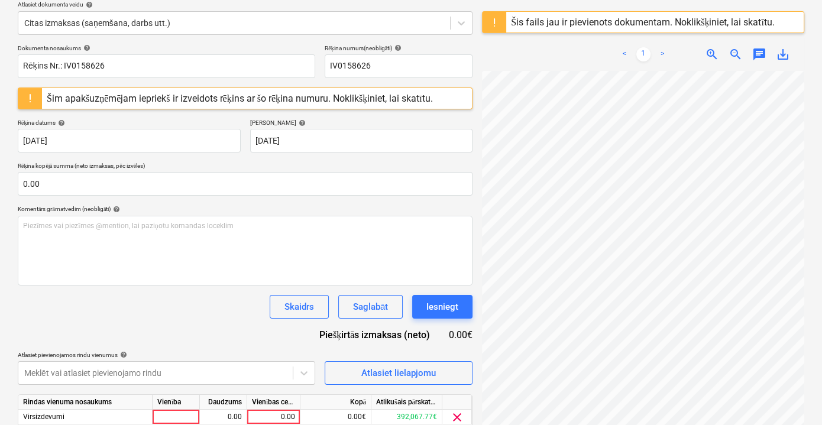
scroll to position [186, 0]
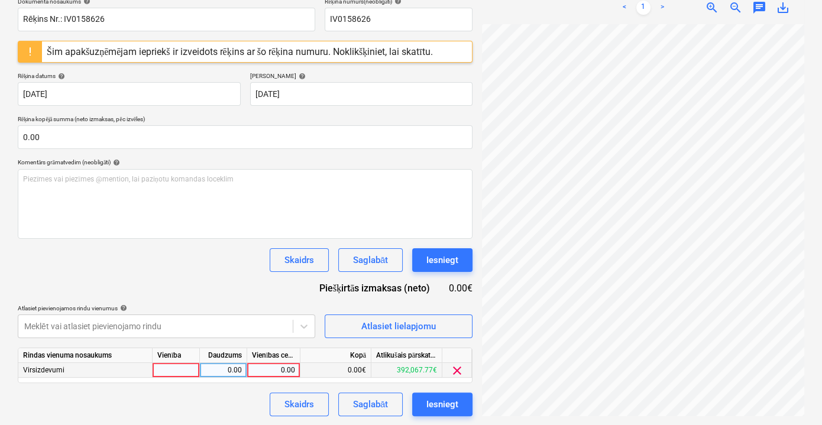
click at [276, 366] on div "0.00" at bounding box center [273, 370] width 43 height 15
type input "12.25"
click at [230, 402] on div "Skaidrs Saglabāt Iesniegt" at bounding box center [245, 405] width 455 height 24
click at [380, 405] on div "Saglabāt" at bounding box center [370, 404] width 35 height 15
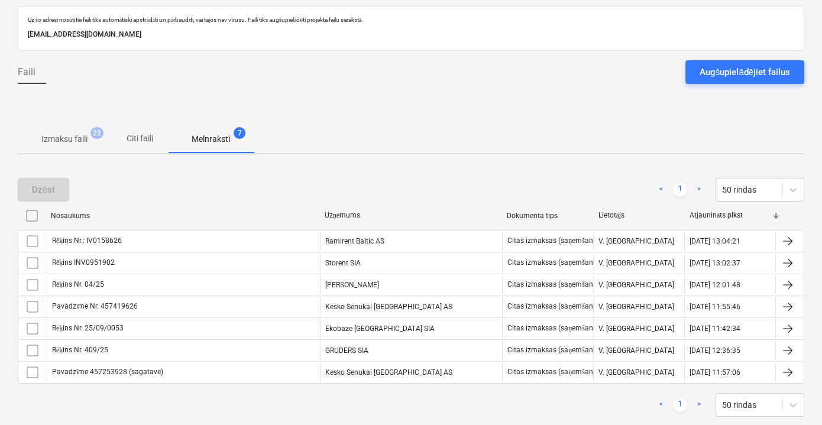
click at [735, 73] on div "Augšupielādējiet failus" at bounding box center [745, 71] width 91 height 15
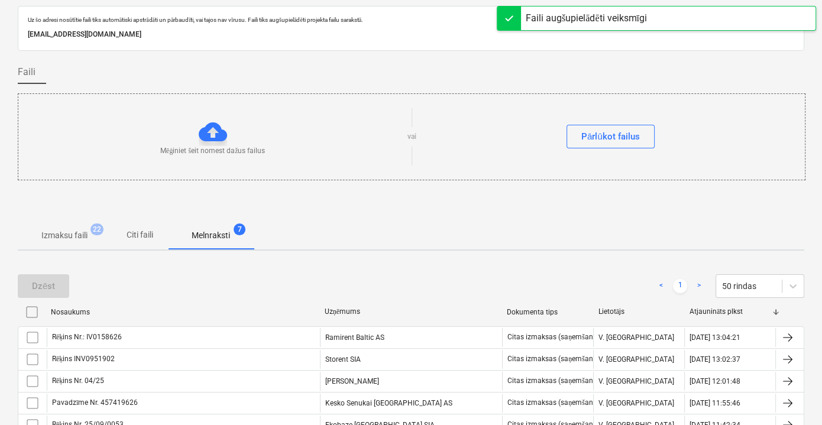
drag, startPoint x: 128, startPoint y: 237, endPoint x: 303, endPoint y: 227, distance: 174.8
click at [128, 236] on p "Citi faili" at bounding box center [139, 235] width 28 height 12
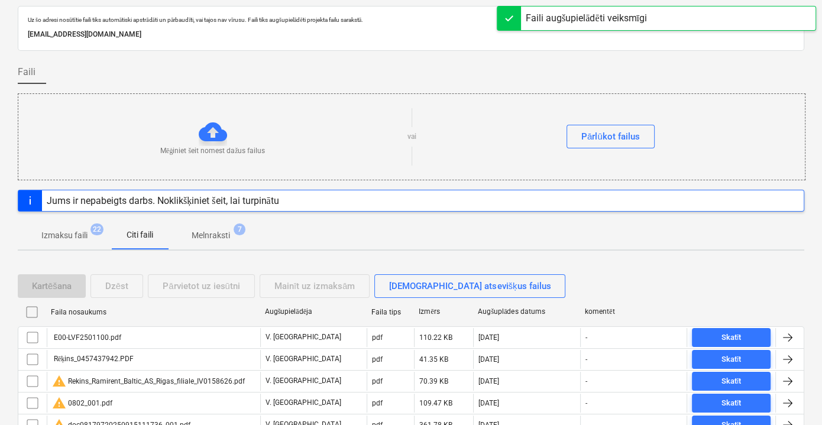
scroll to position [112, 0]
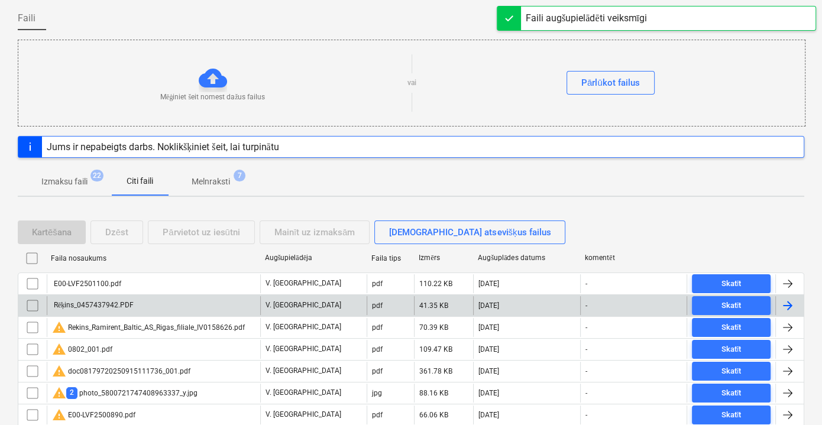
click at [185, 306] on div "Rēķins_0457437942.PDF" at bounding box center [154, 305] width 214 height 19
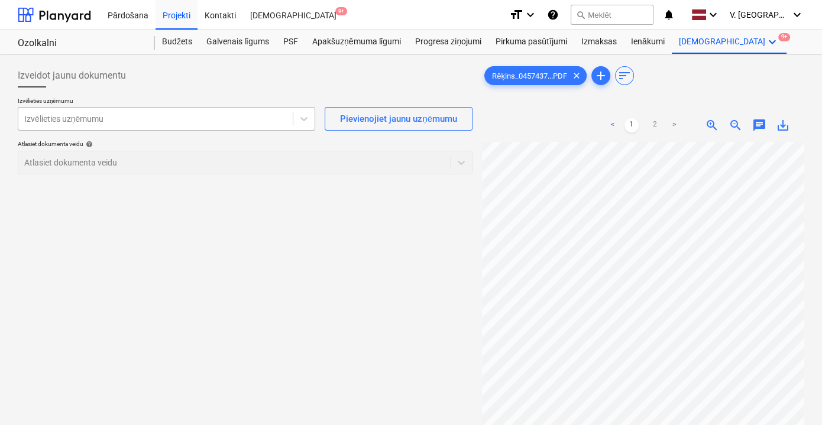
click at [237, 124] on div at bounding box center [155, 119] width 263 height 12
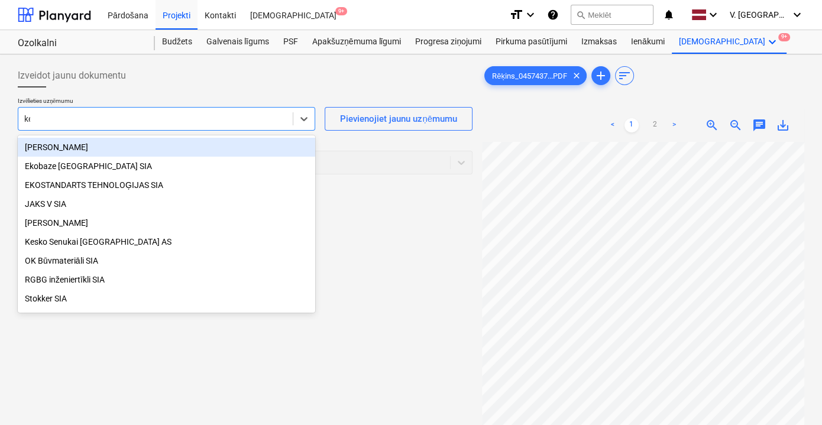
type input "kes"
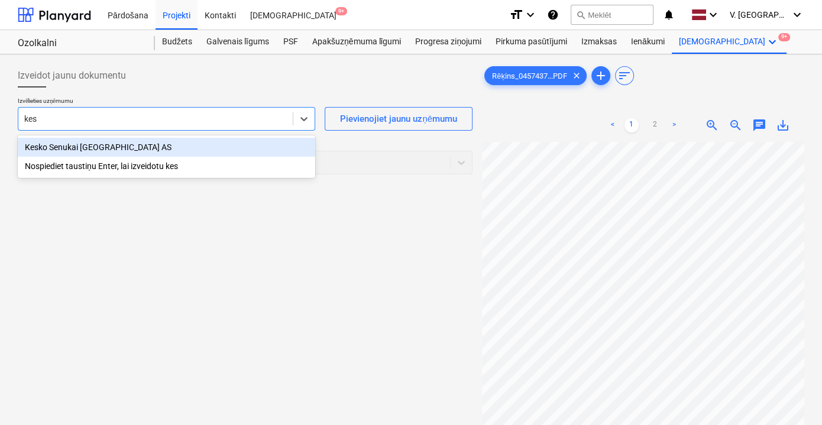
click at [192, 144] on div "Kesko Senukai [GEOGRAPHIC_DATA] AS" at bounding box center [167, 147] width 298 height 19
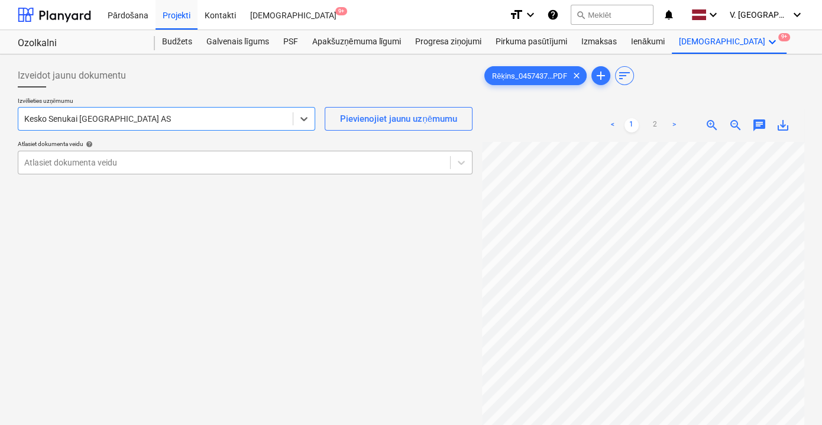
click at [206, 161] on div at bounding box center [234, 163] width 420 height 12
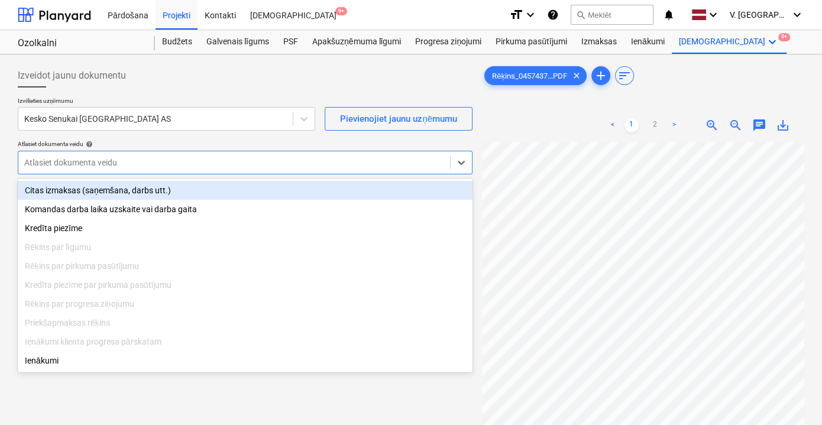
click at [206, 196] on div "Citas izmaksas (saņemšana, darbs utt.)" at bounding box center [245, 190] width 455 height 19
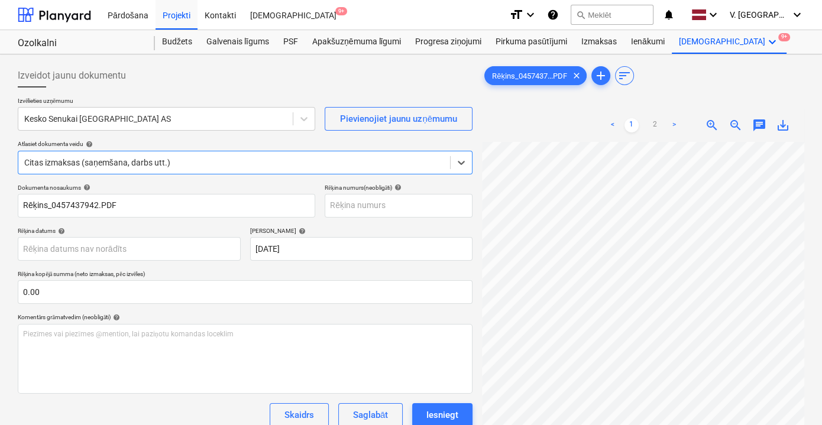
scroll to position [115, 0]
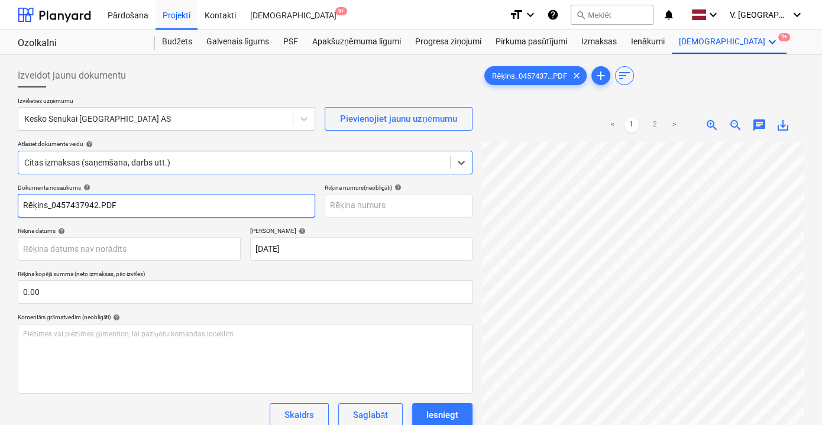
click at [185, 204] on input "Rēķins_0457437942.PDF" at bounding box center [167, 206] width 298 height 24
click at [184, 204] on input "Rēķins_0457437942.PDF" at bounding box center [167, 206] width 298 height 24
click at [67, 202] on input "Pavadzīme 457437942" at bounding box center [167, 206] width 298 height 24
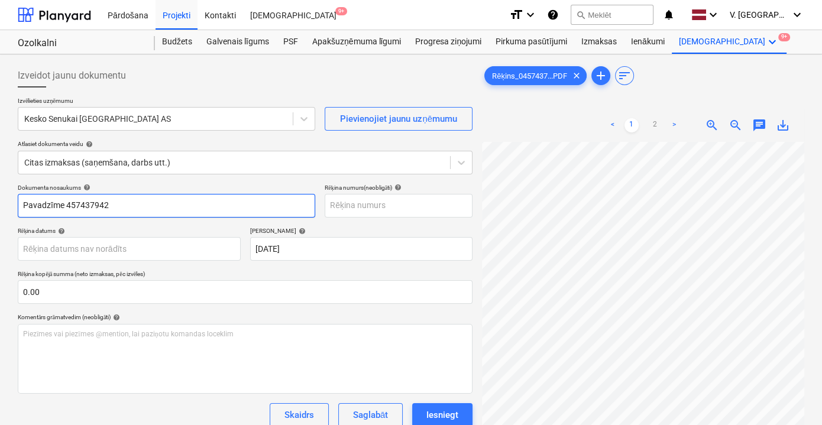
click at [67, 201] on input "Pavadzīme 457437942" at bounding box center [167, 206] width 298 height 24
drag, startPoint x: 111, startPoint y: 205, endPoint x: 77, endPoint y: 202, distance: 33.3
click at [77, 202] on input "Pavadzīme Nr.457437942" at bounding box center [167, 206] width 298 height 24
type input "Pavadzīme Nr.457437942"
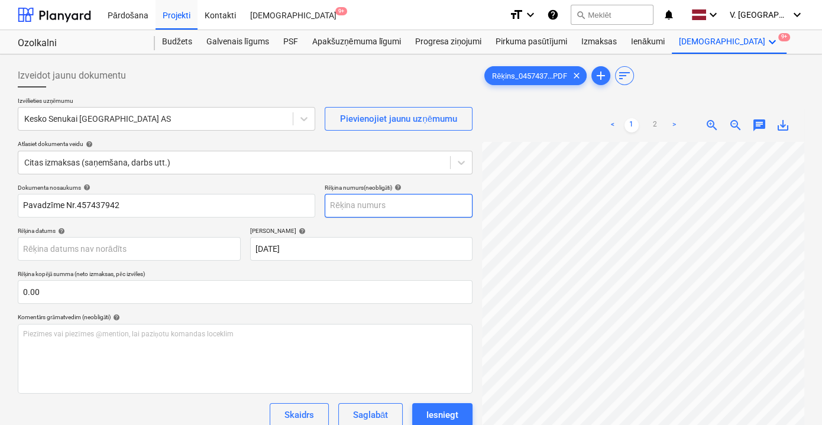
click at [355, 203] on input "text" at bounding box center [399, 206] width 148 height 24
paste input "457437942"
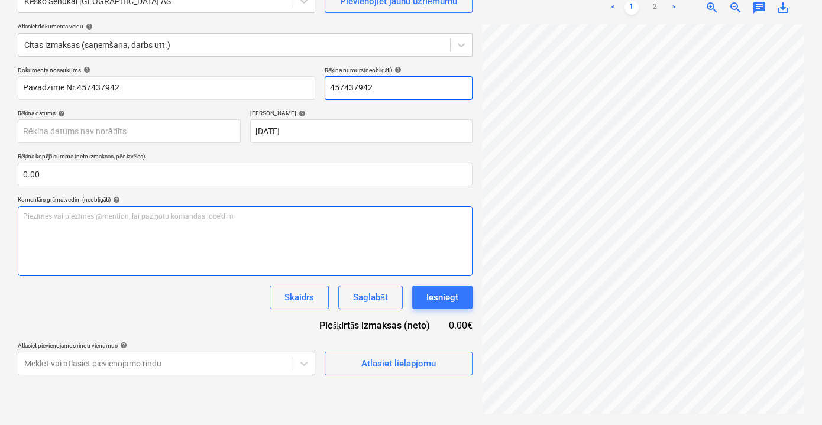
scroll to position [7, 0]
type input "457437942"
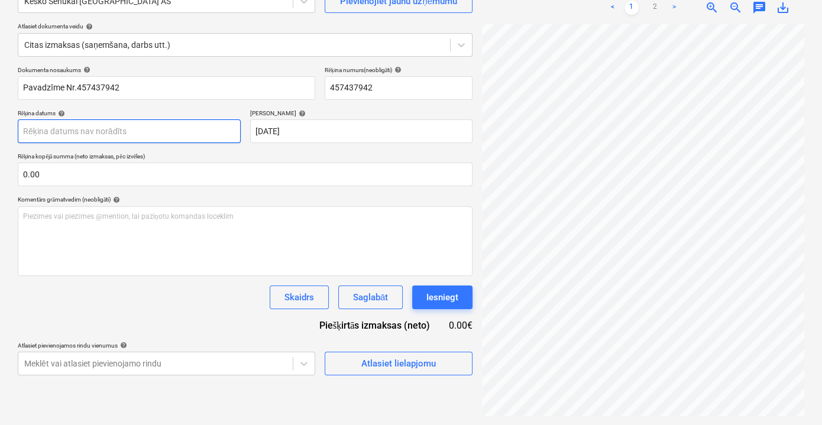
click at [101, 134] on body "Pārdošana Projekti Kontakti Iesūtne 9+ format_size keyboard_arrow_down help sea…" at bounding box center [411, 94] width 822 height 425
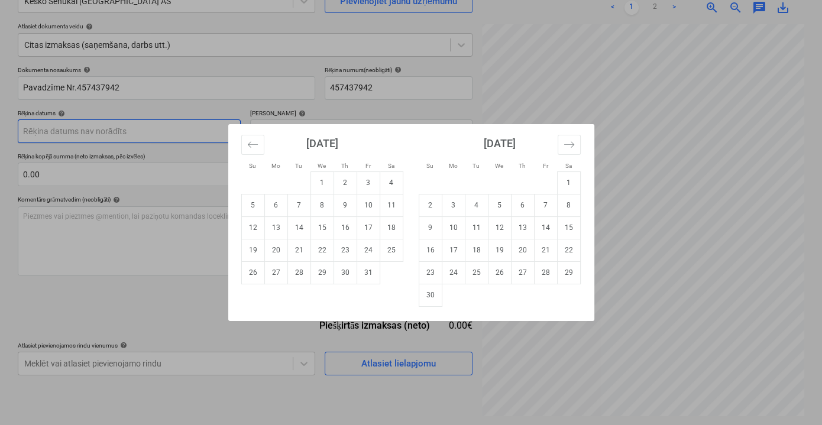
click at [252, 144] on icon "Move backward to switch to the previous month." at bounding box center [252, 144] width 11 height 11
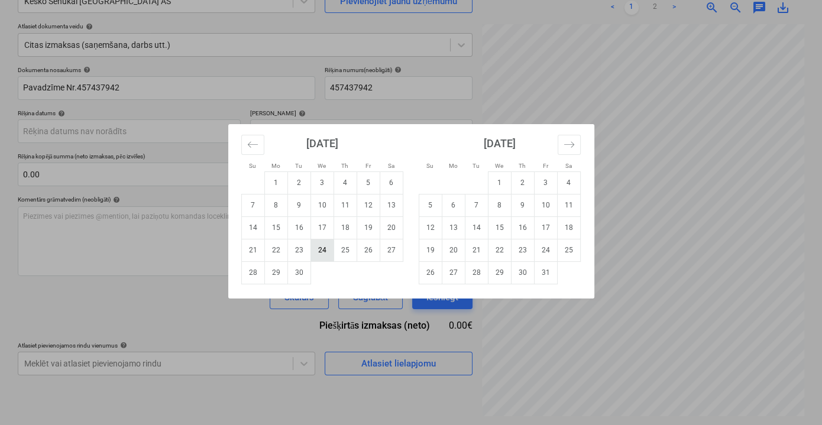
click at [323, 250] on td "24" at bounding box center [322, 250] width 23 height 22
type input "24 Sep 2025"
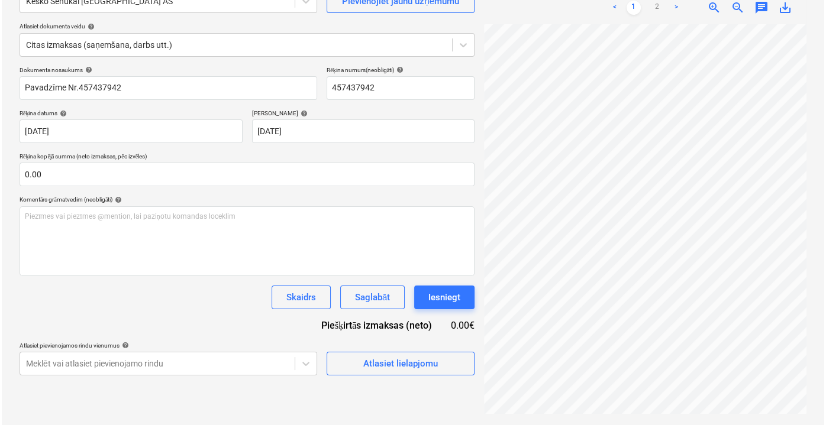
scroll to position [115, 0]
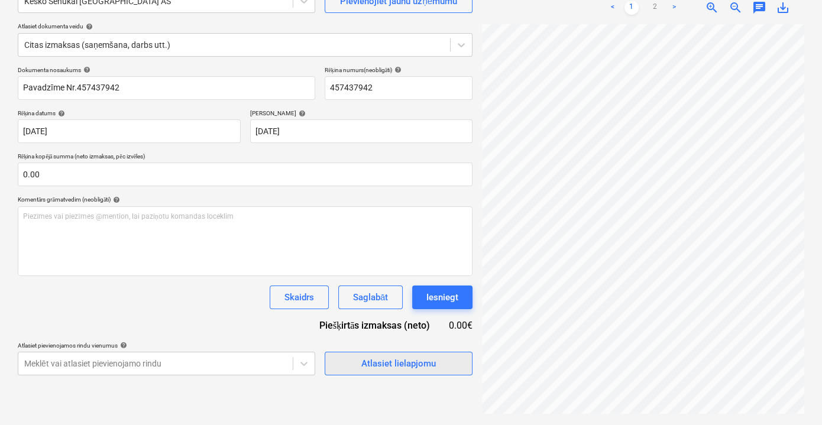
click at [403, 362] on div "Atlasiet lielapjomu" at bounding box center [398, 363] width 75 height 15
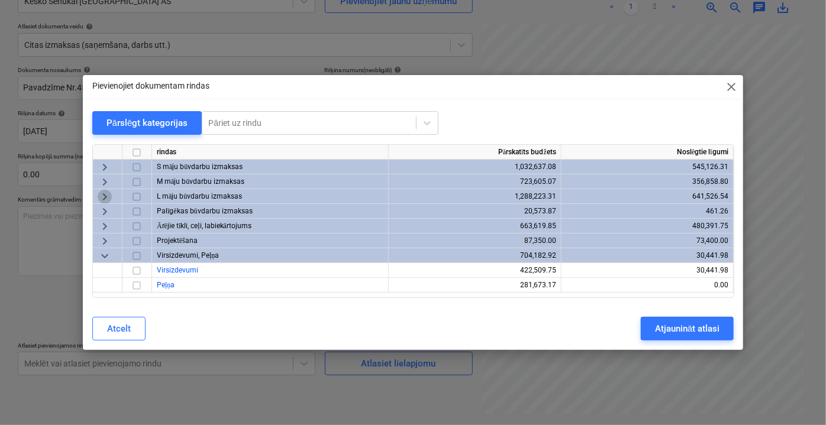
click at [104, 196] on span "keyboard_arrow_right" at bounding box center [105, 197] width 14 height 14
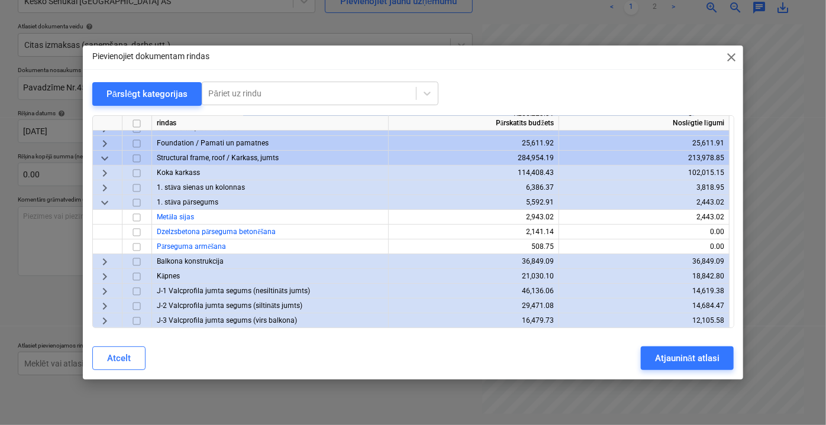
scroll to position [0, 0]
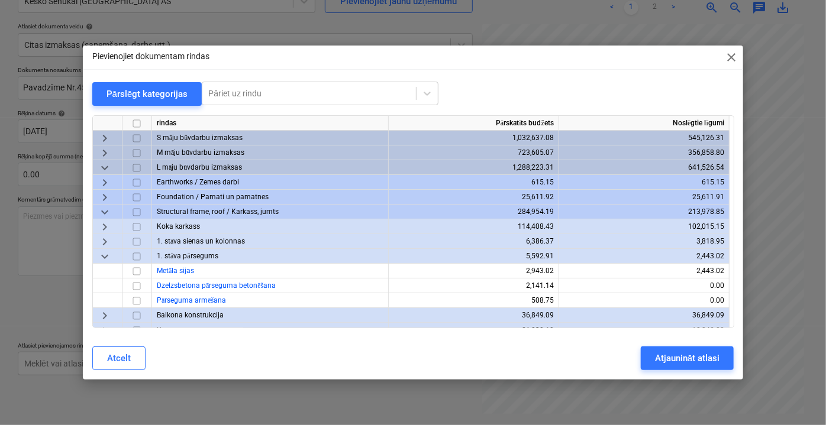
click at [101, 253] on span "keyboard_arrow_down" at bounding box center [105, 256] width 14 height 14
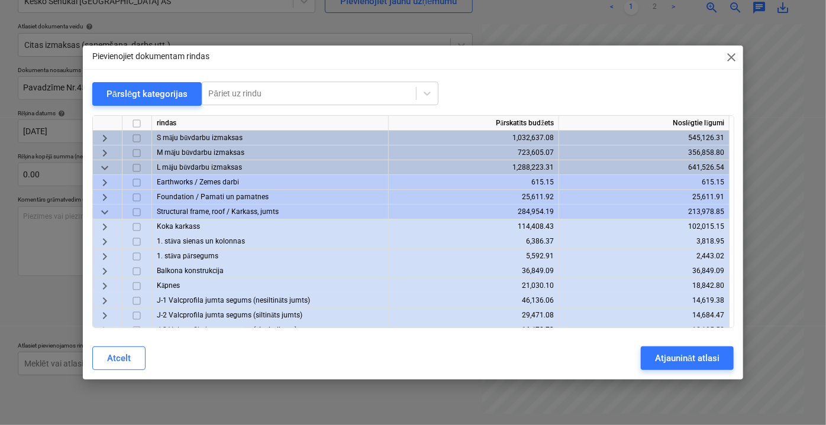
click at [106, 245] on span "keyboard_arrow_right" at bounding box center [105, 241] width 14 height 14
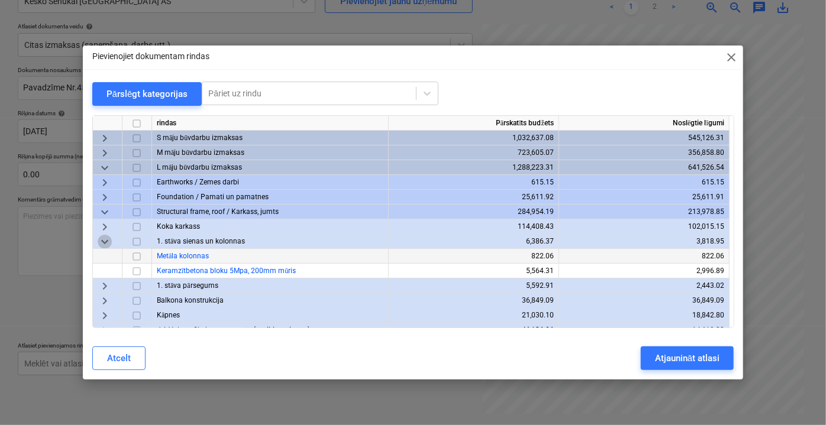
click at [106, 245] on span "keyboard_arrow_down" at bounding box center [105, 241] width 14 height 14
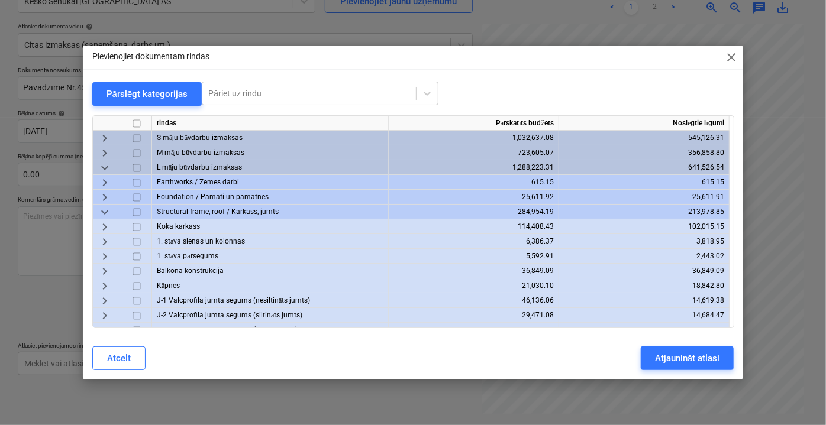
click at [109, 231] on span "keyboard_arrow_right" at bounding box center [105, 226] width 14 height 14
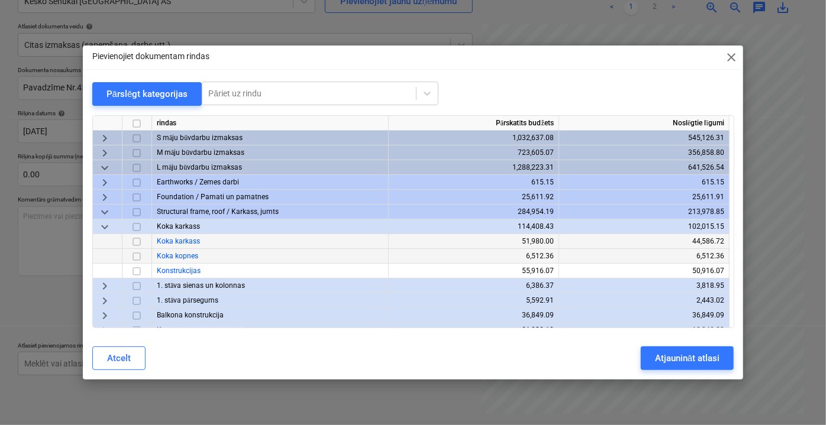
click at [108, 212] on span "keyboard_arrow_down" at bounding box center [105, 212] width 14 height 14
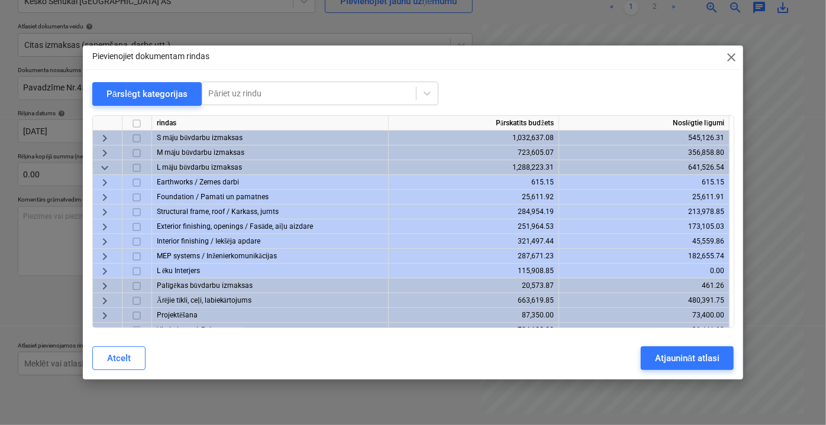
click at [101, 192] on span "keyboard_arrow_right" at bounding box center [105, 197] width 14 height 14
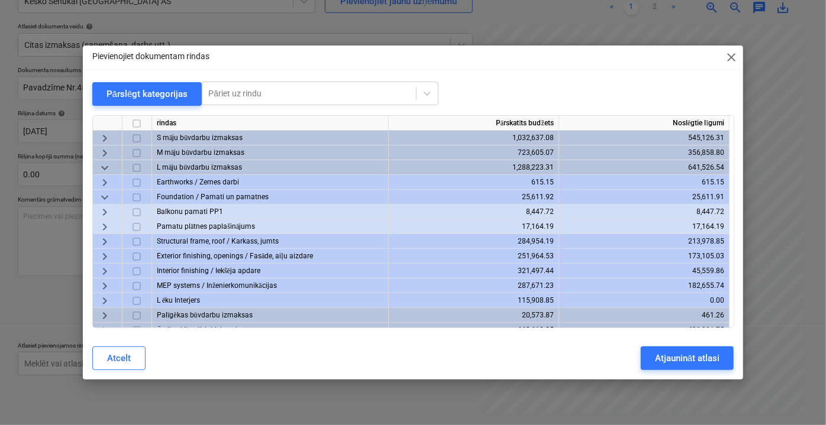
click at [102, 193] on span "keyboard_arrow_down" at bounding box center [105, 197] width 14 height 14
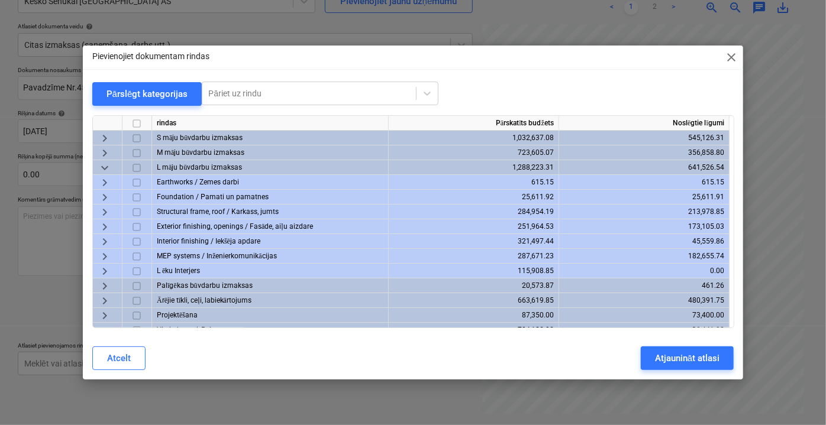
click at [108, 243] on span "keyboard_arrow_right" at bounding box center [105, 241] width 14 height 14
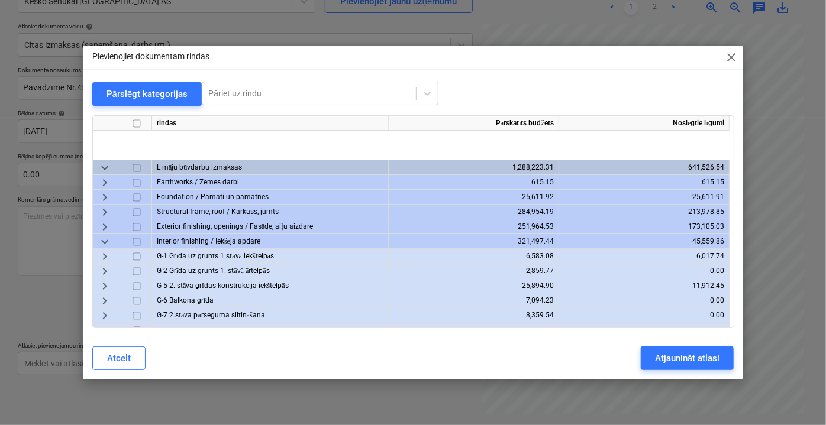
scroll to position [107, 0]
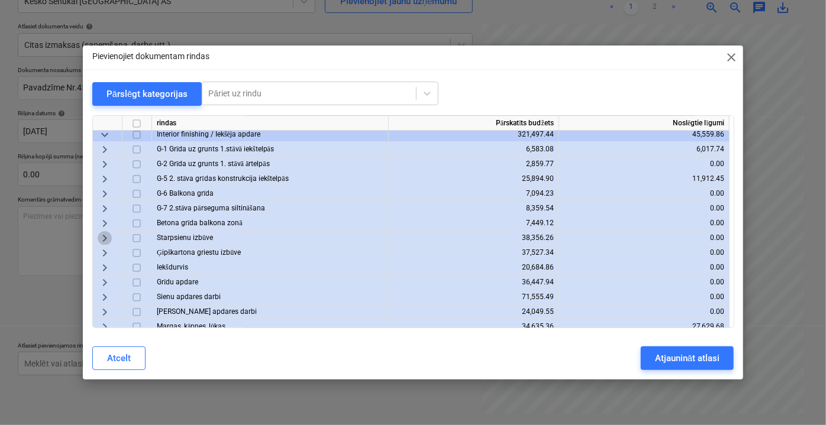
click at [105, 237] on span "keyboard_arrow_right" at bounding box center [105, 238] width 14 height 14
click at [109, 221] on span "keyboard_arrow_right" at bounding box center [105, 223] width 14 height 14
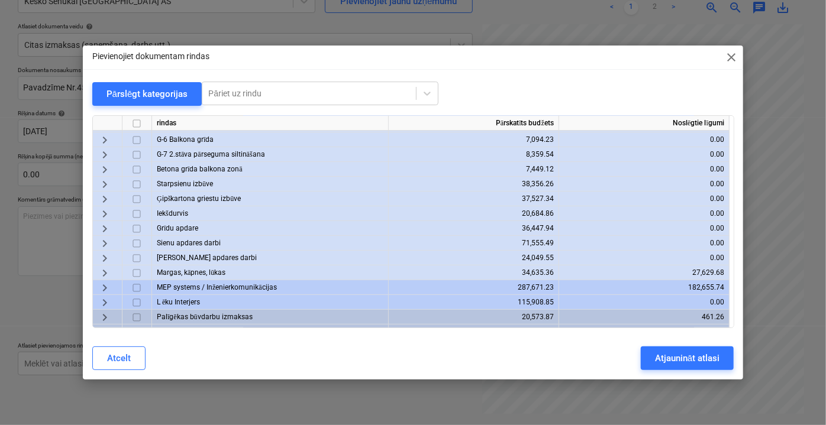
click at [103, 246] on span "keyboard_arrow_right" at bounding box center [105, 243] width 14 height 14
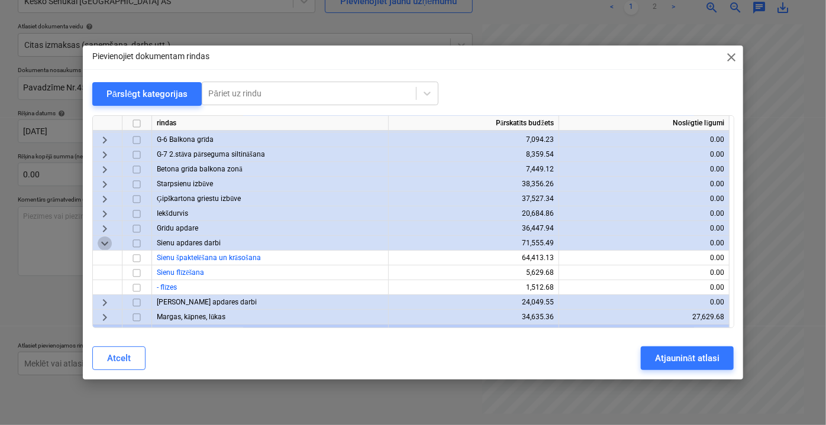
click at [103, 246] on span "keyboard_arrow_down" at bounding box center [105, 243] width 14 height 14
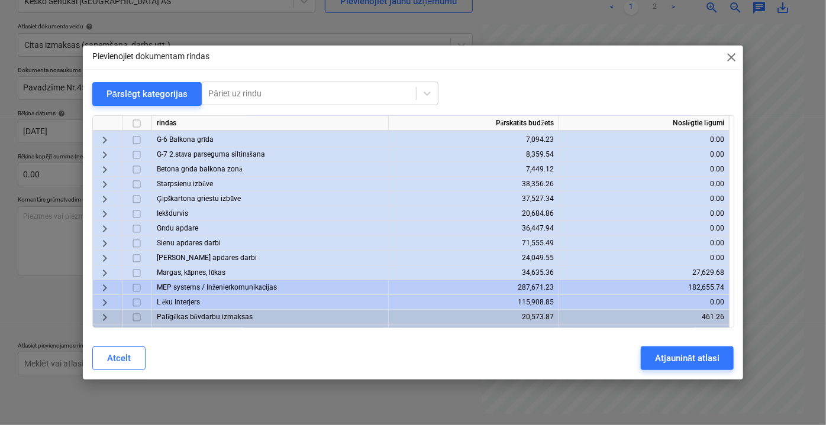
click at [106, 272] on span "keyboard_arrow_right" at bounding box center [105, 273] width 14 height 14
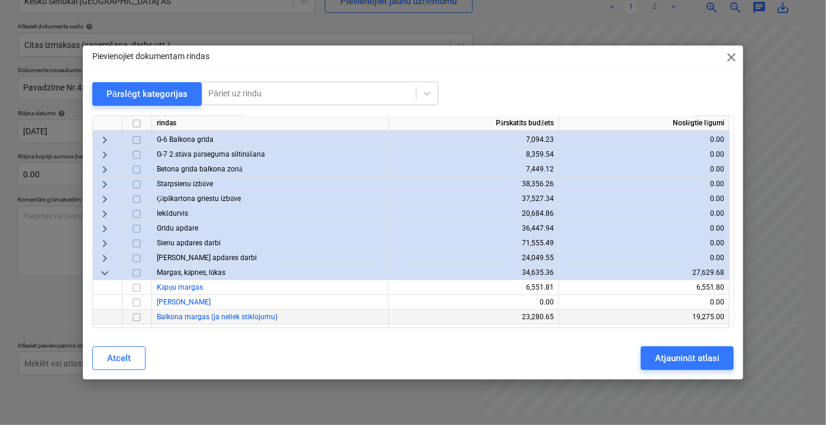
scroll to position [215, 0]
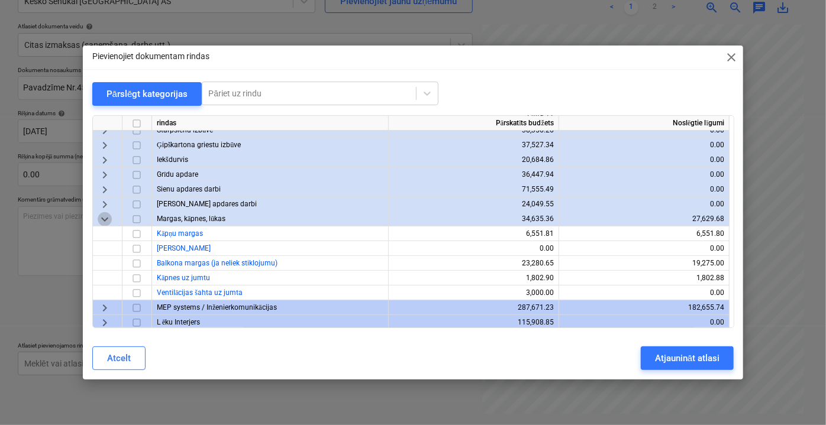
click at [104, 220] on span "keyboard_arrow_down" at bounding box center [105, 219] width 14 height 14
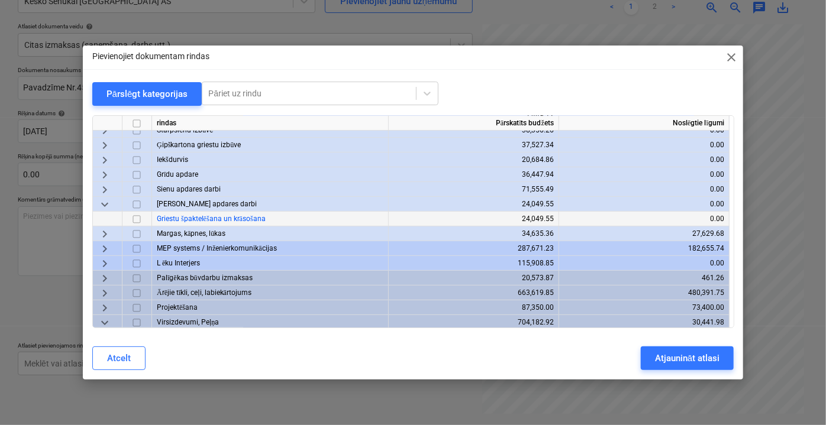
click at [104, 205] on span "keyboard_arrow_down" at bounding box center [105, 204] width 14 height 14
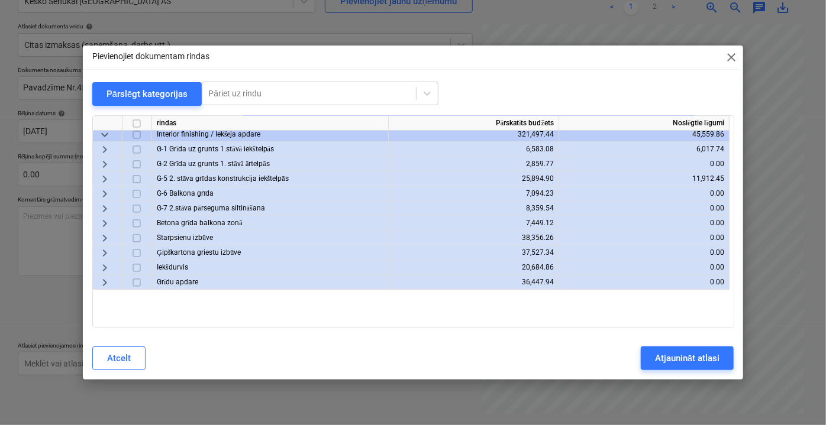
scroll to position [0, 0]
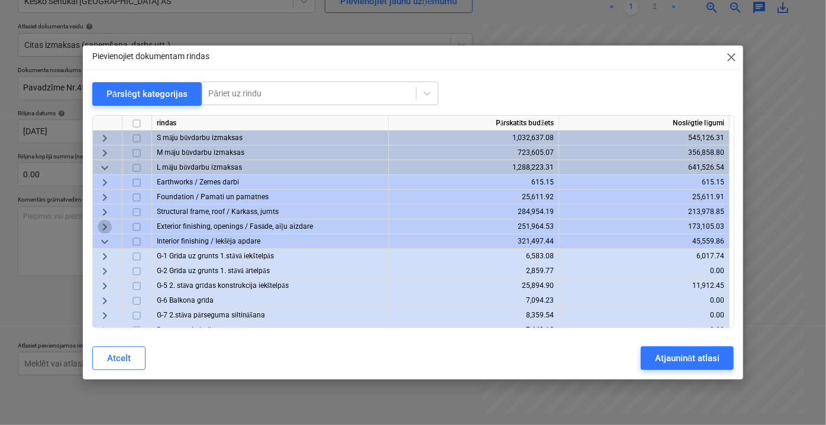
click at [109, 227] on span "keyboard_arrow_right" at bounding box center [105, 226] width 14 height 14
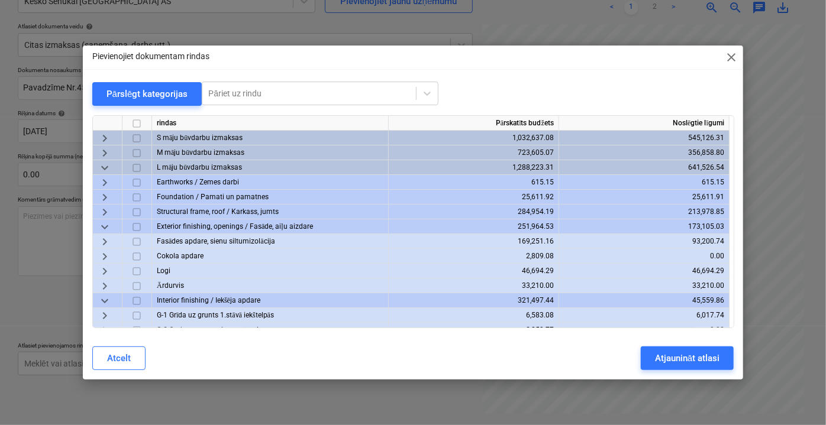
click at [105, 238] on span "keyboard_arrow_right" at bounding box center [105, 241] width 14 height 14
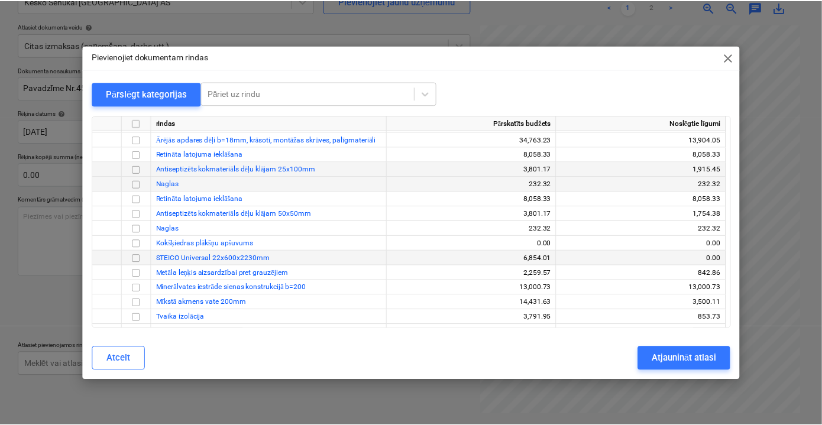
scroll to position [215, 0]
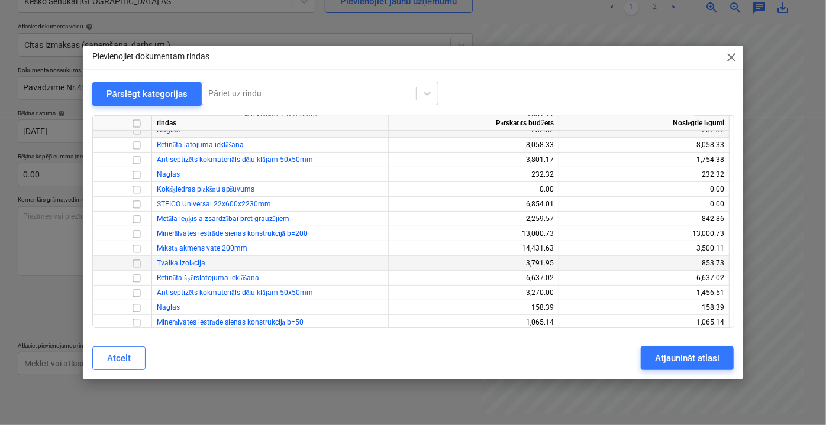
click at [137, 261] on input "checkbox" at bounding box center [137, 263] width 14 height 14
click at [673, 353] on div "Atjaunināt atlasi" at bounding box center [687, 358] width 64 height 15
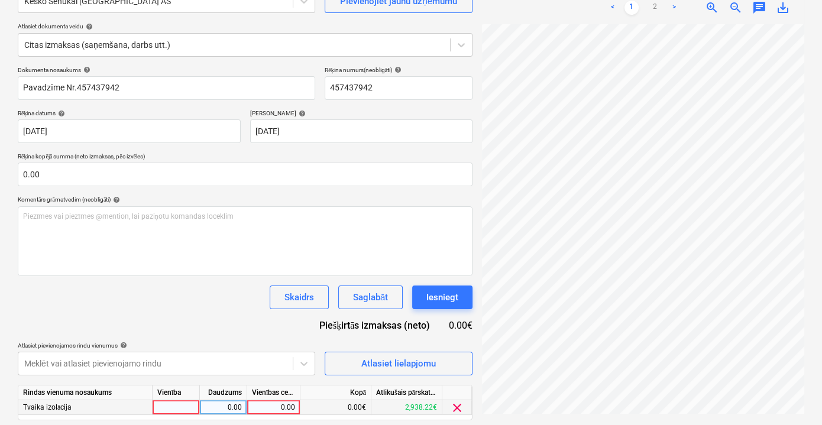
click at [283, 406] on div "0.00" at bounding box center [273, 407] width 43 height 15
type input "63.80"
click at [295, 332] on div "Dokumenta nosaukums help Pavadzīme Nr.457437942 Rēķina numurs (neobligāti) help…" at bounding box center [245, 259] width 455 height 387
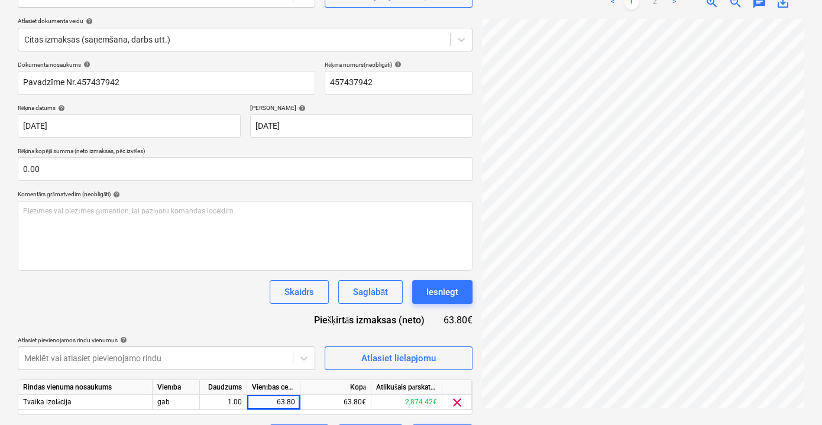
scroll to position [155, 0]
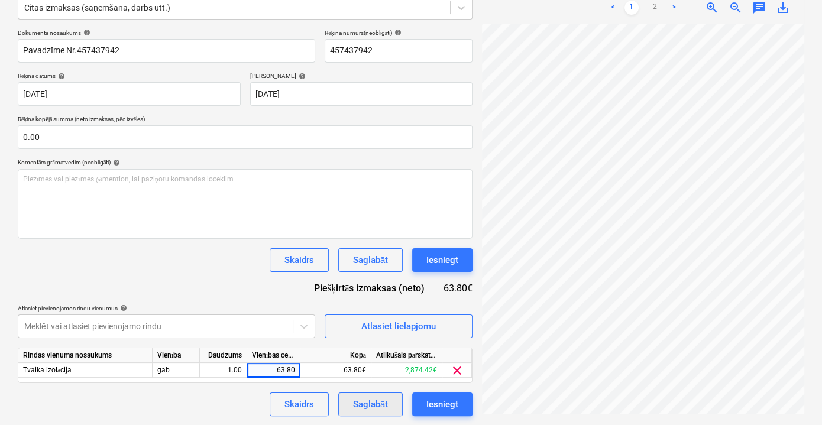
click at [366, 405] on div "Saglabāt" at bounding box center [370, 404] width 35 height 15
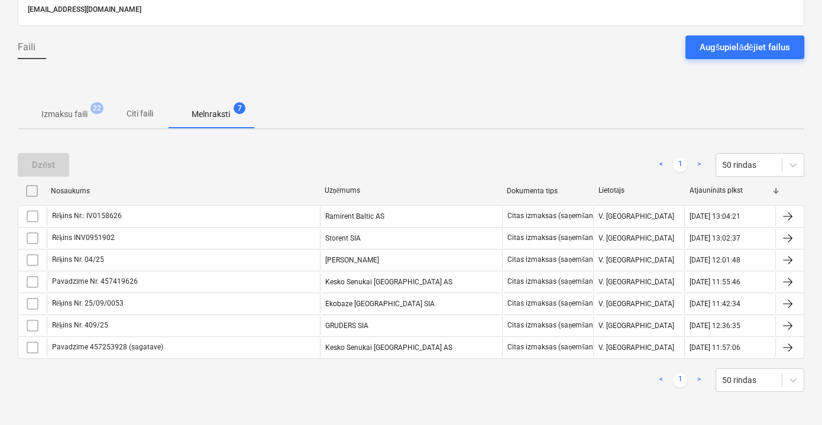
scroll to position [80, 0]
